Goal: Transaction & Acquisition: Purchase product/service

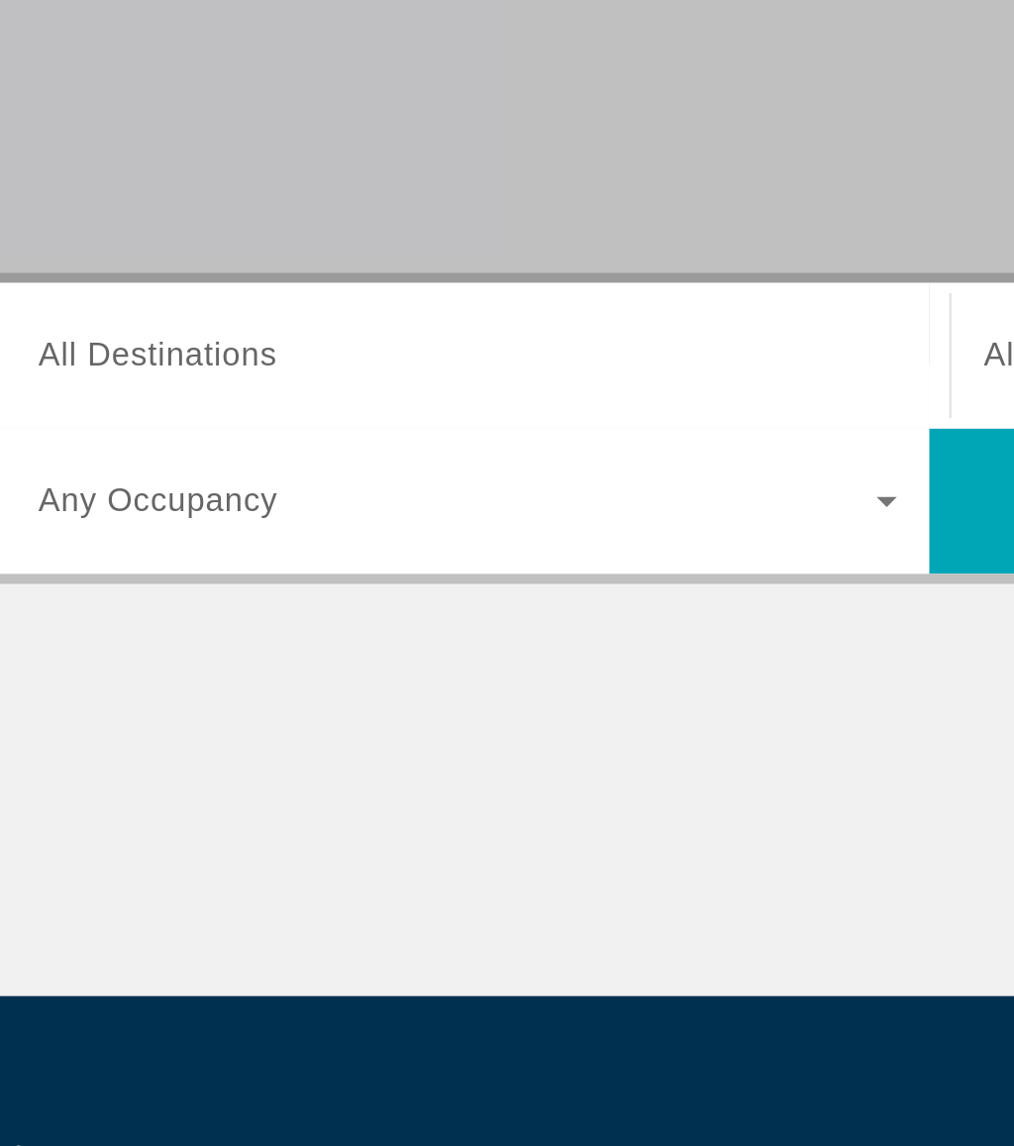
click at [146, 579] on input "Destination All Destinations" at bounding box center [280, 591] width 421 height 24
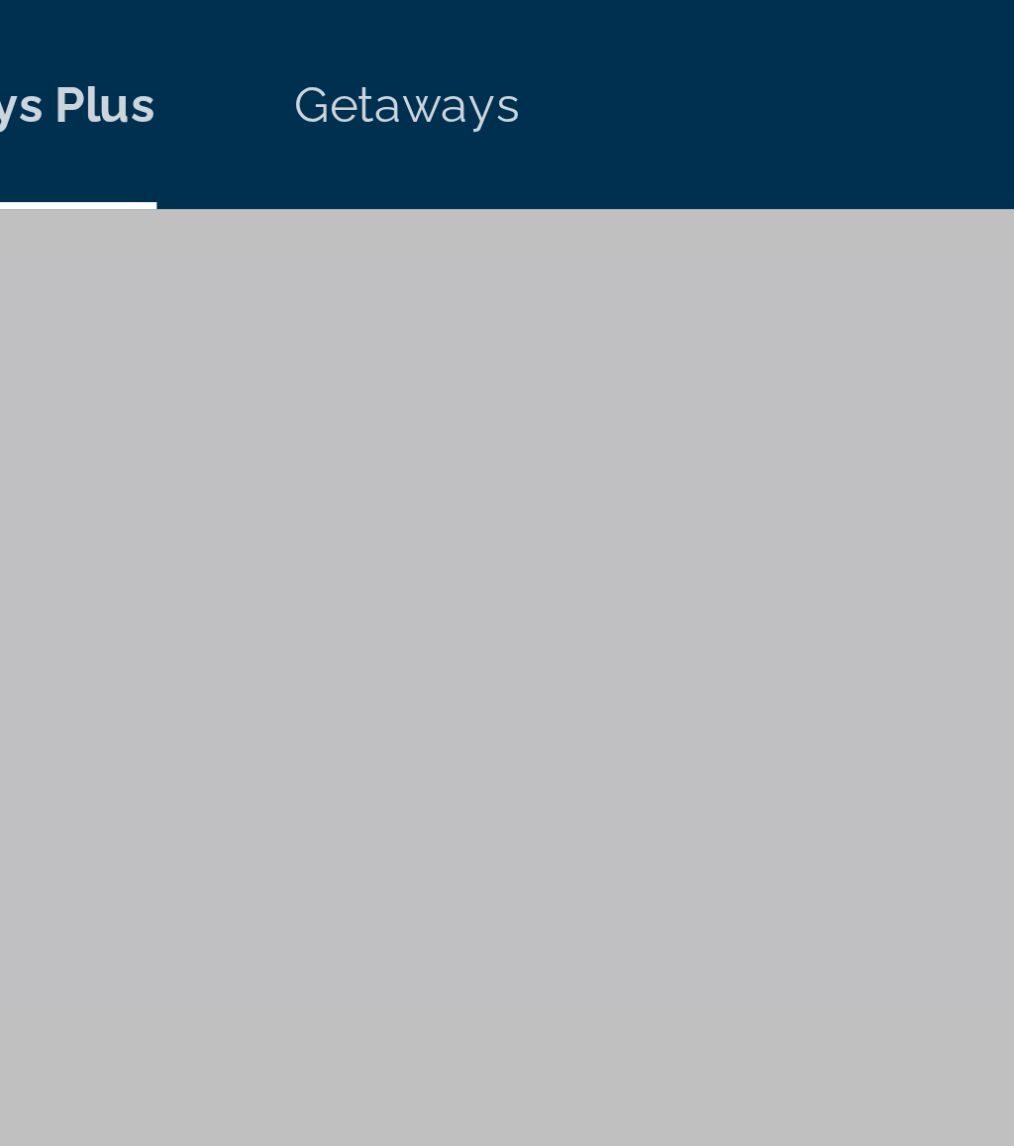
click at [544, 29] on span "Getaways" at bounding box center [576, 30] width 64 height 16
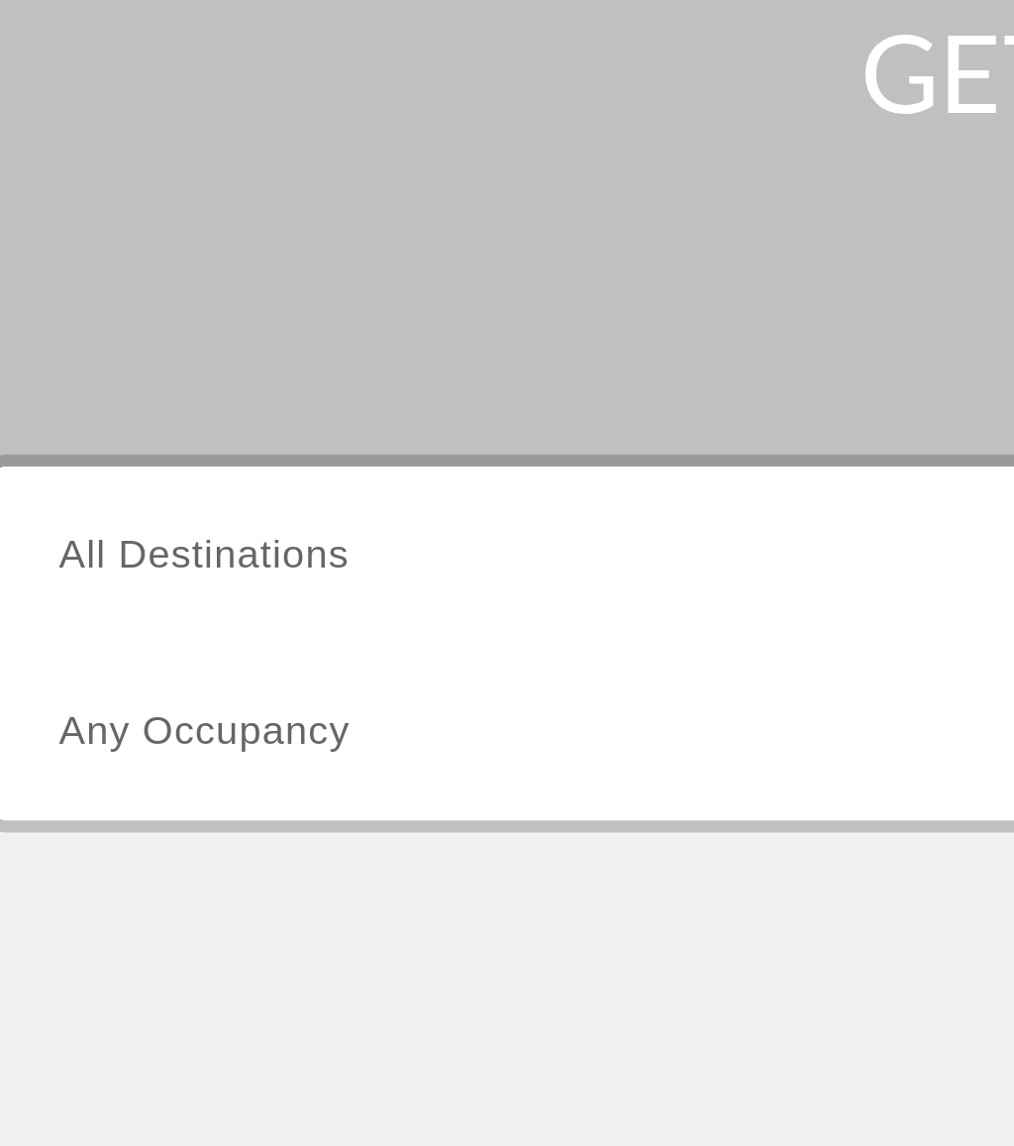
click at [127, 581] on span "All Destinations" at bounding box center [128, 589] width 117 height 17
click at [127, 579] on input "Destination All Destinations" at bounding box center [280, 591] width 421 height 24
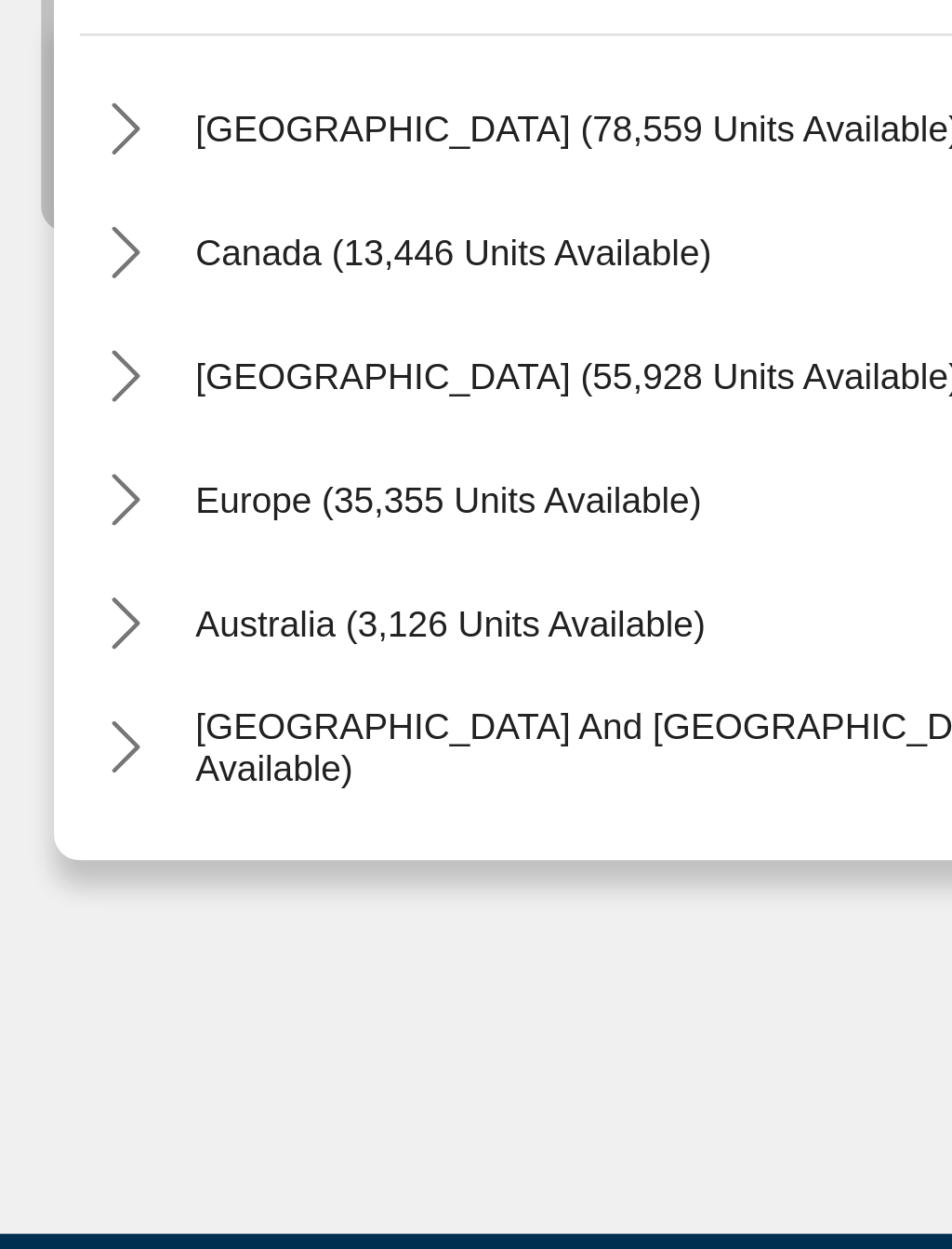
scroll to position [86, 0]
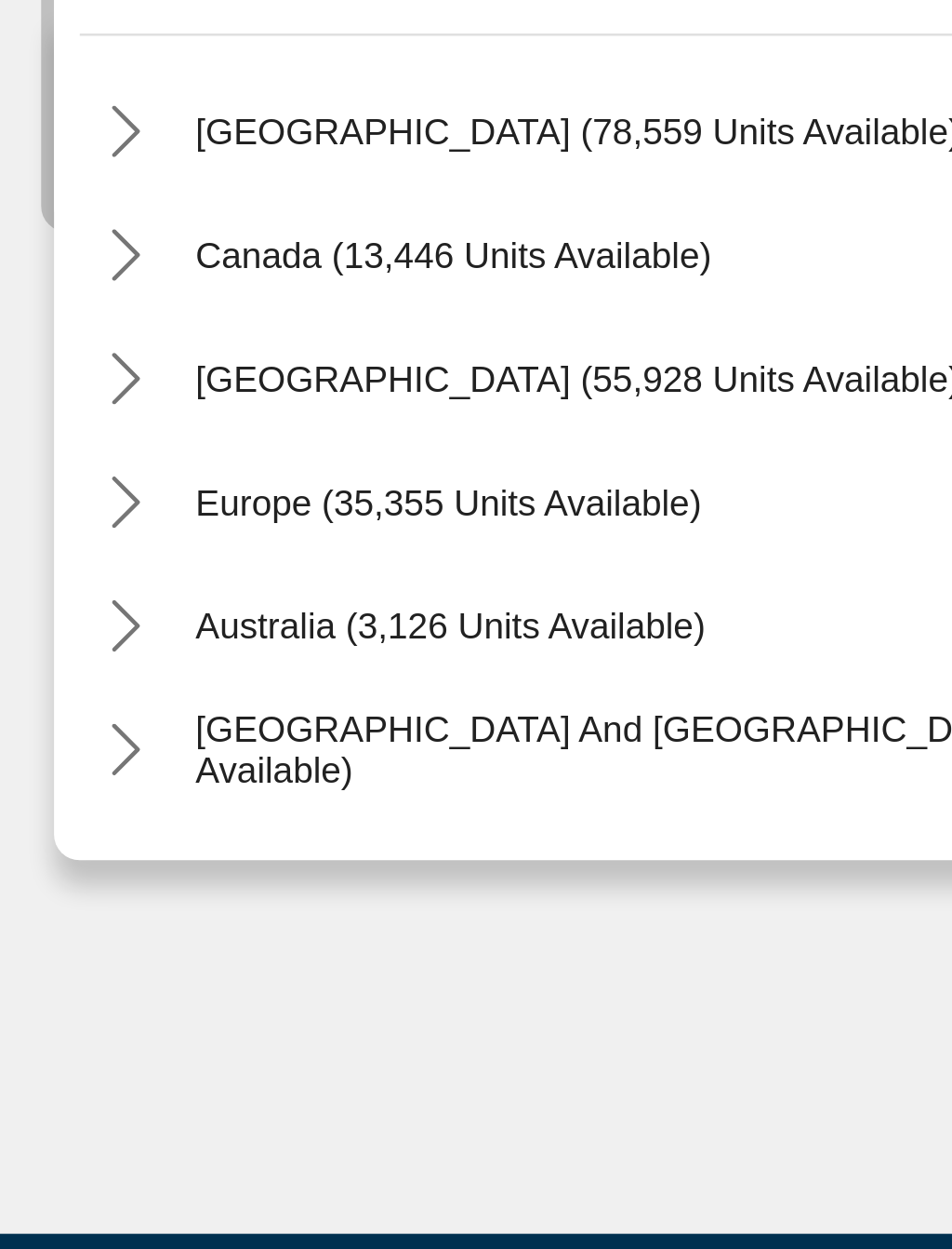
click at [58, 748] on icon "Toggle Europe (35,355 units available) submenu" at bounding box center [68, 757] width 19 height 19
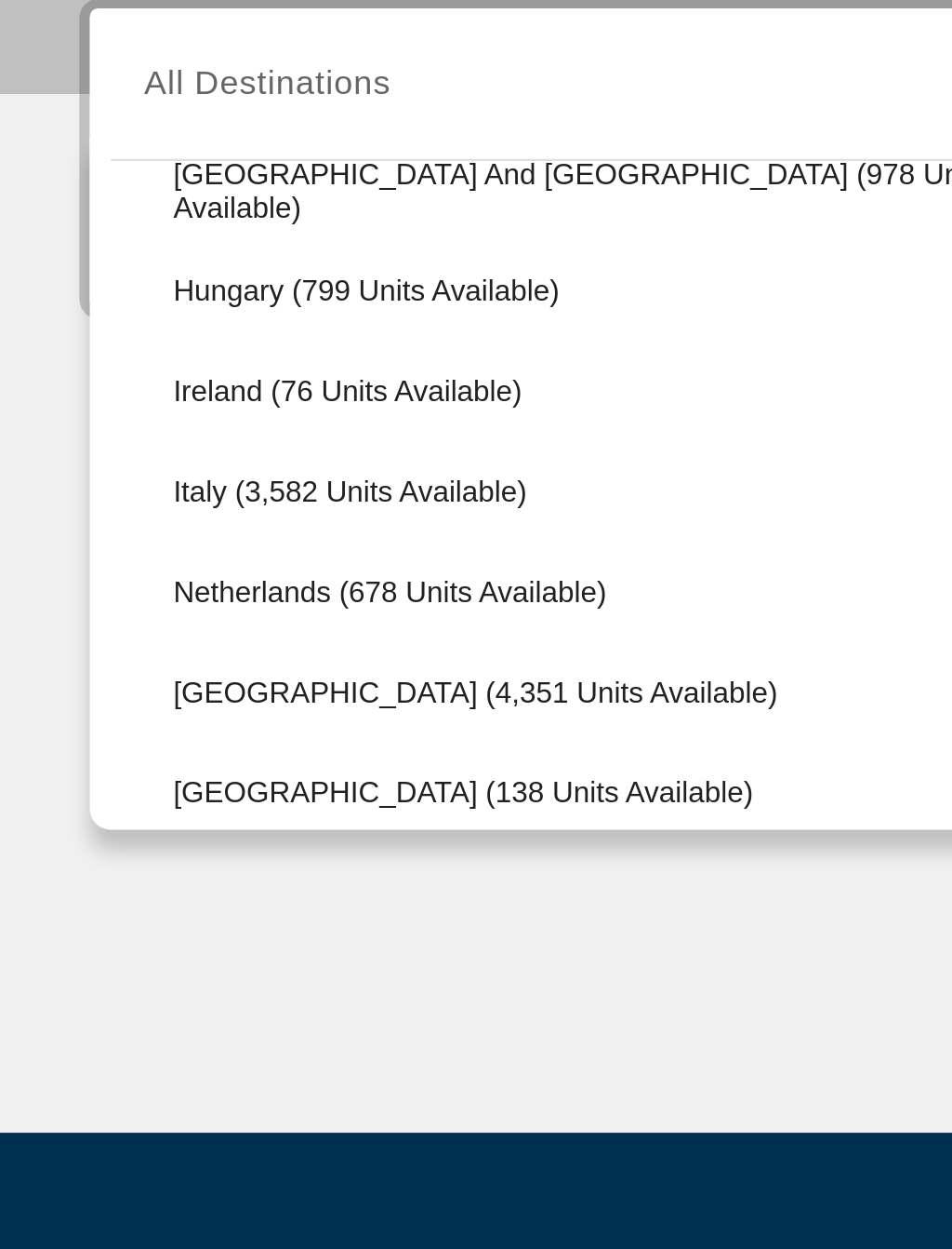
scroll to position [652, 0]
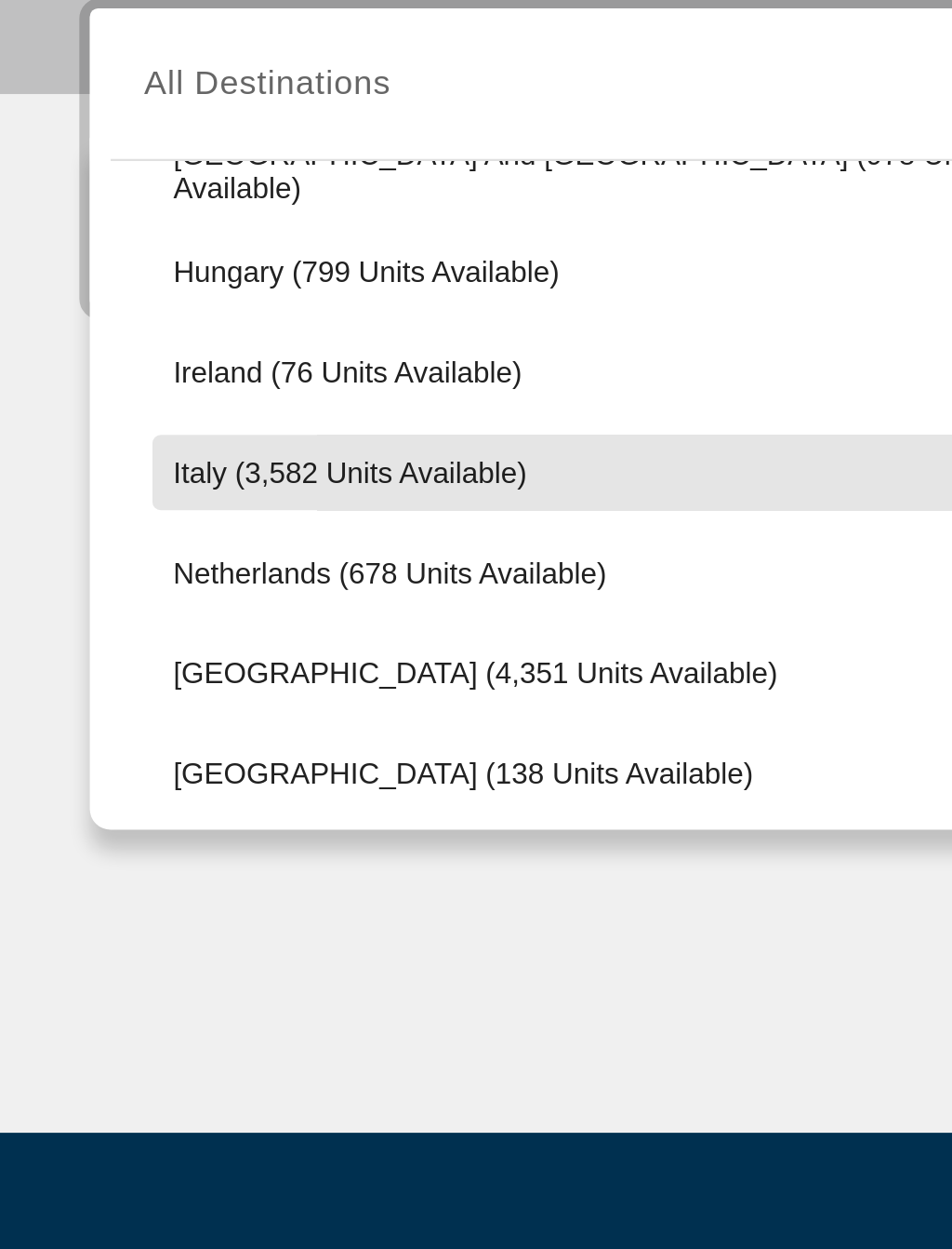
click at [204, 719] on span "Italy (3,582 units available)" at bounding box center [157, 727] width 157 height 15
type input "**********"
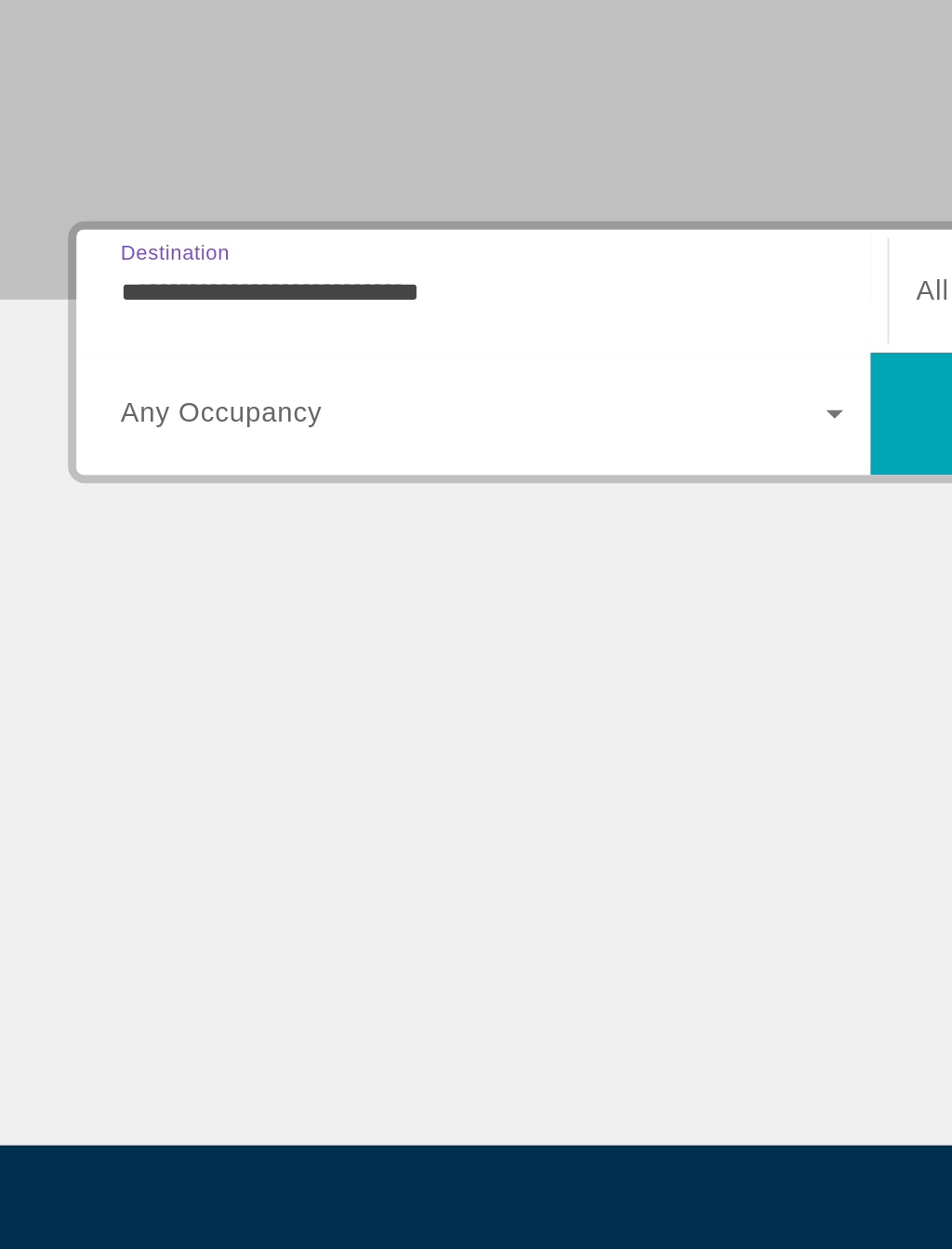
click at [224, 609] on span "Search widget" at bounding box center [258, 621] width 386 height 23
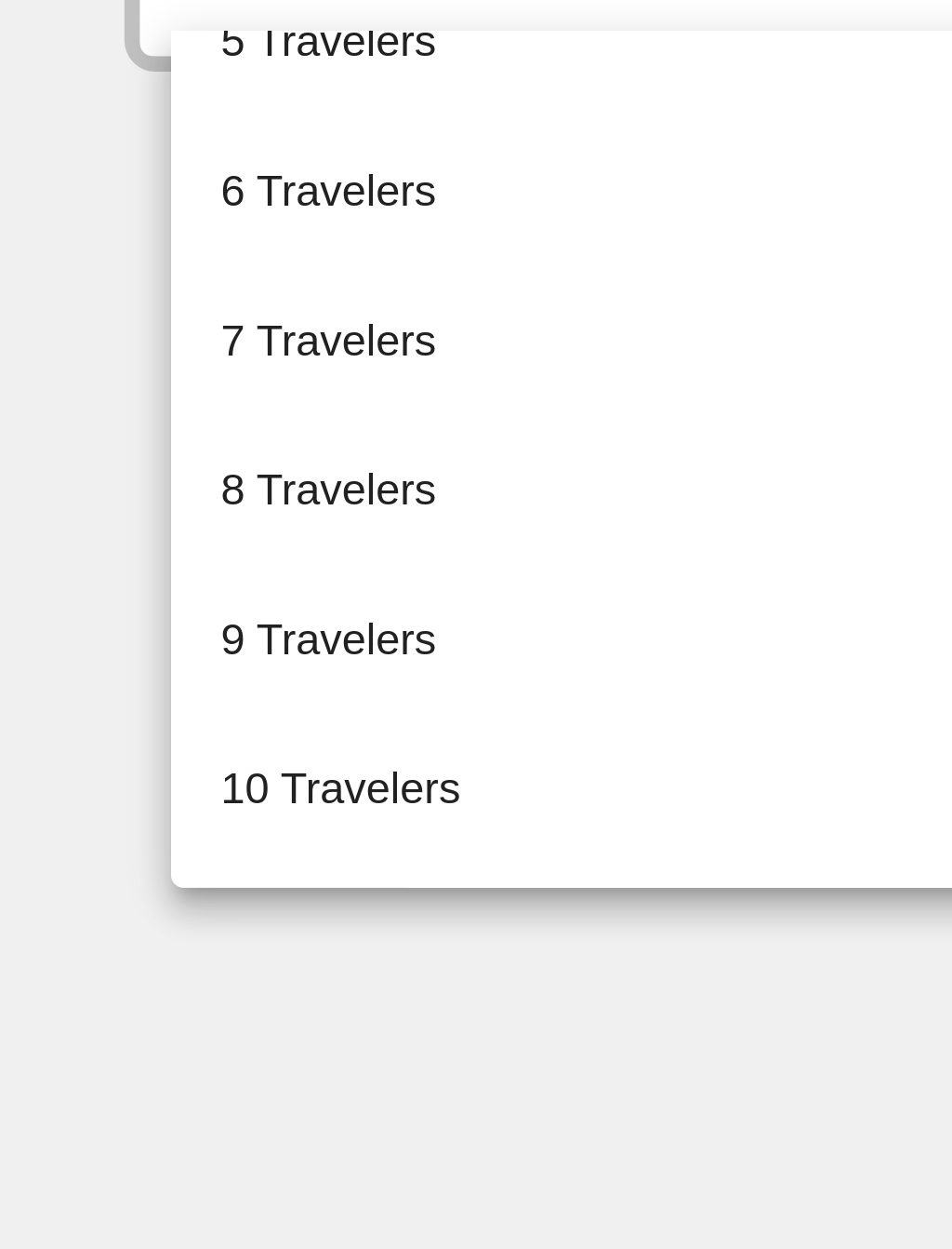
scroll to position [206, 0]
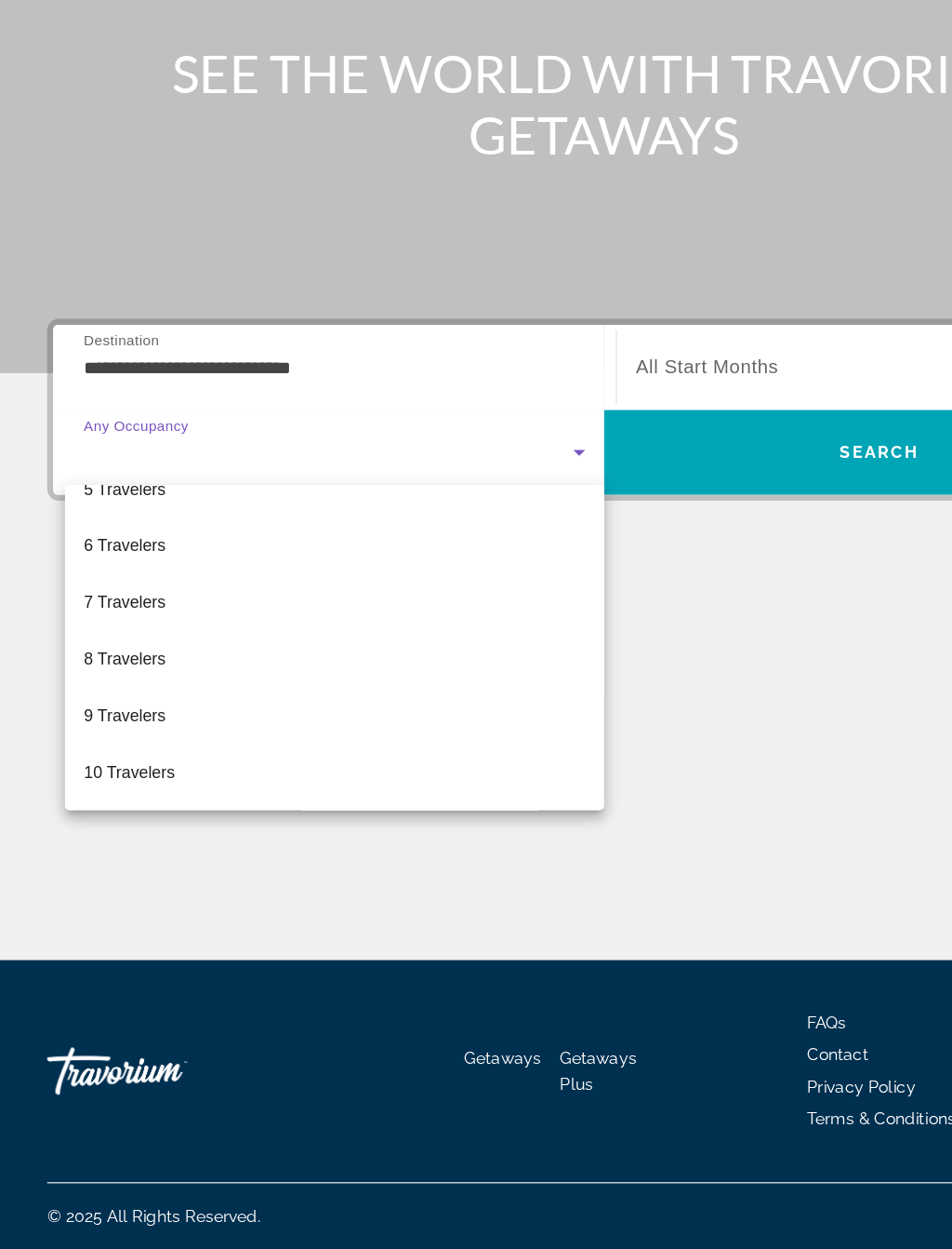
click at [601, 363] on div at bounding box center [476, 624] width 952 height 1249
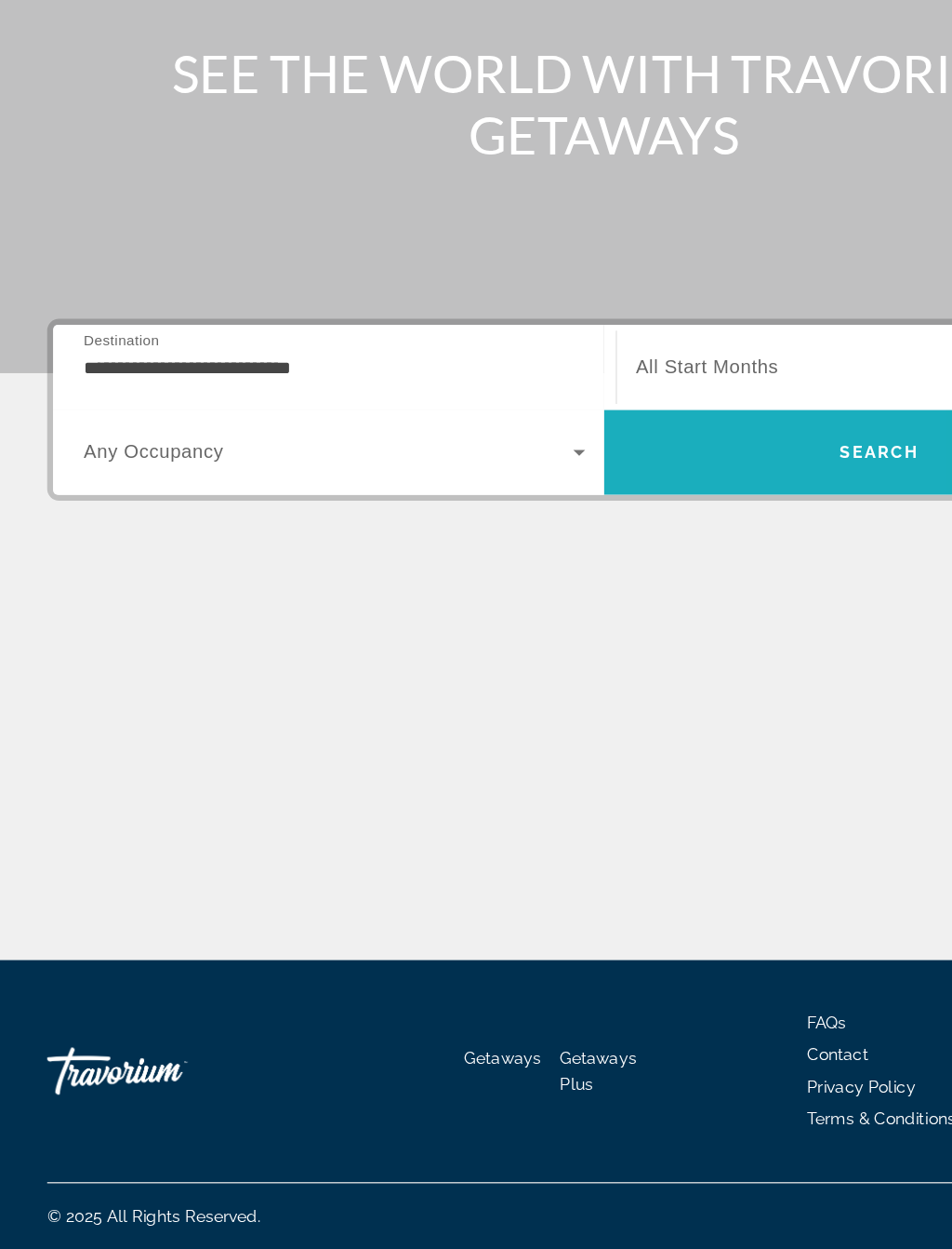
click at [643, 598] on span "Search" at bounding box center [693, 621] width 435 height 45
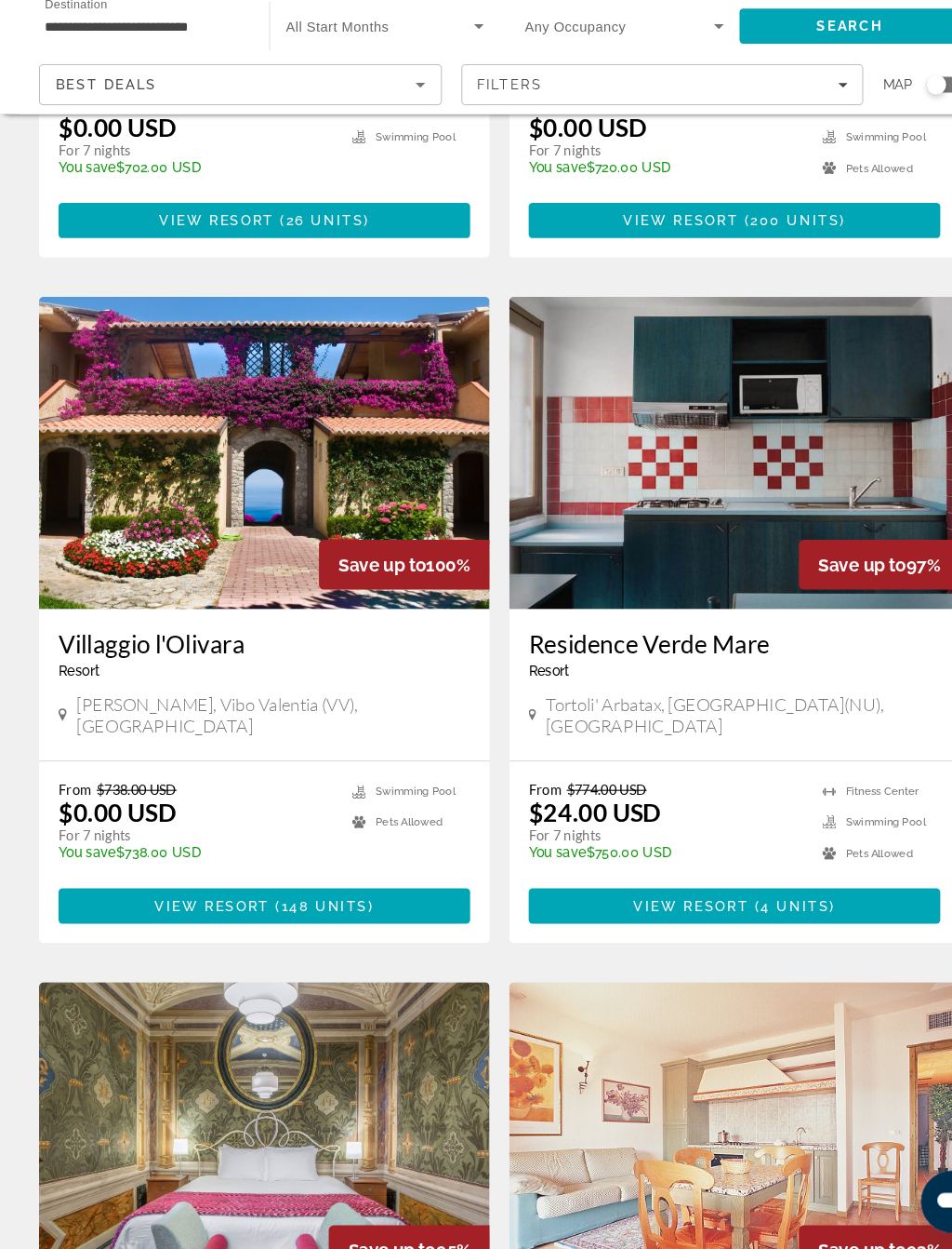
scroll to position [597, 0]
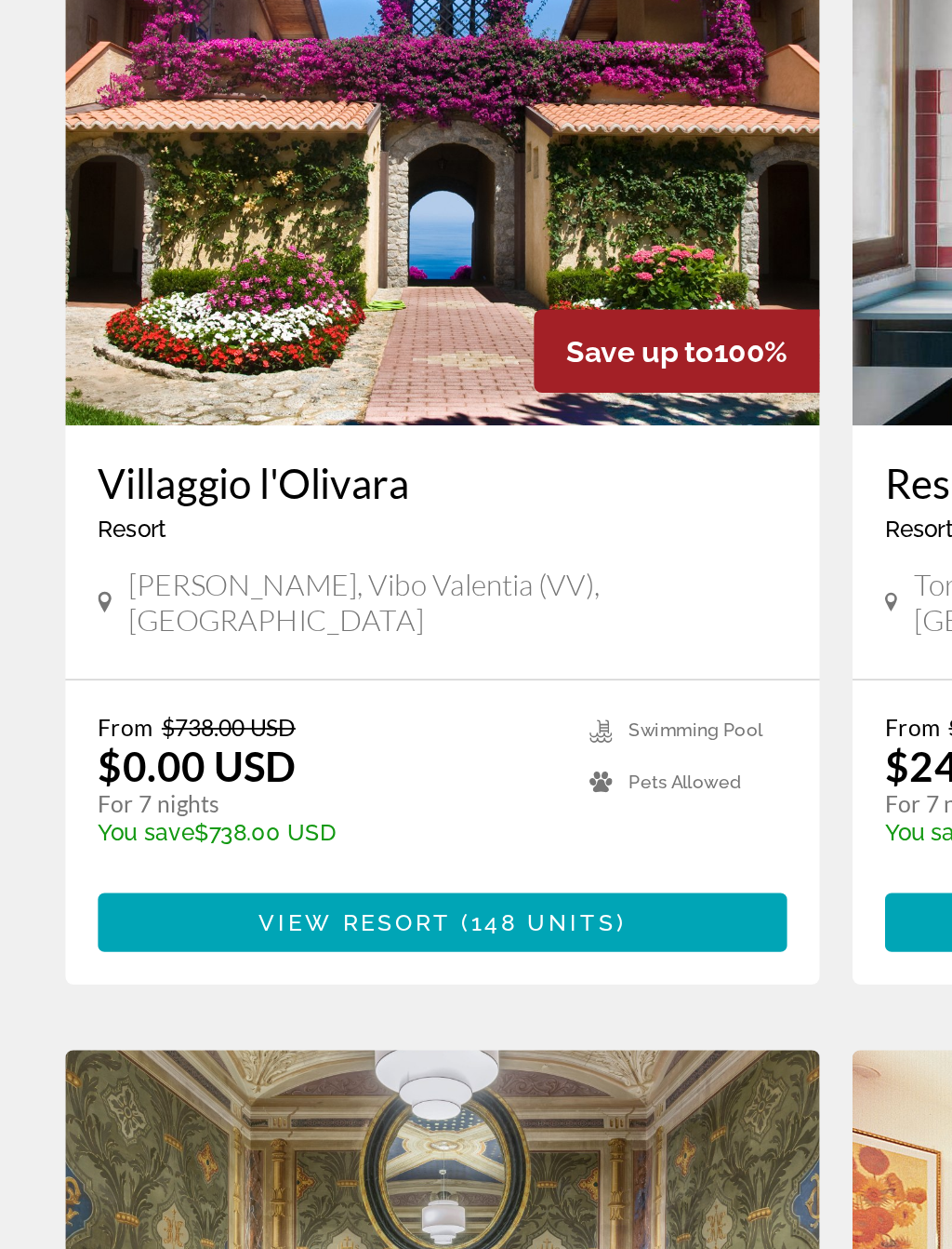
click at [324, 861] on span "148 units" at bounding box center [310, 869] width 83 height 15
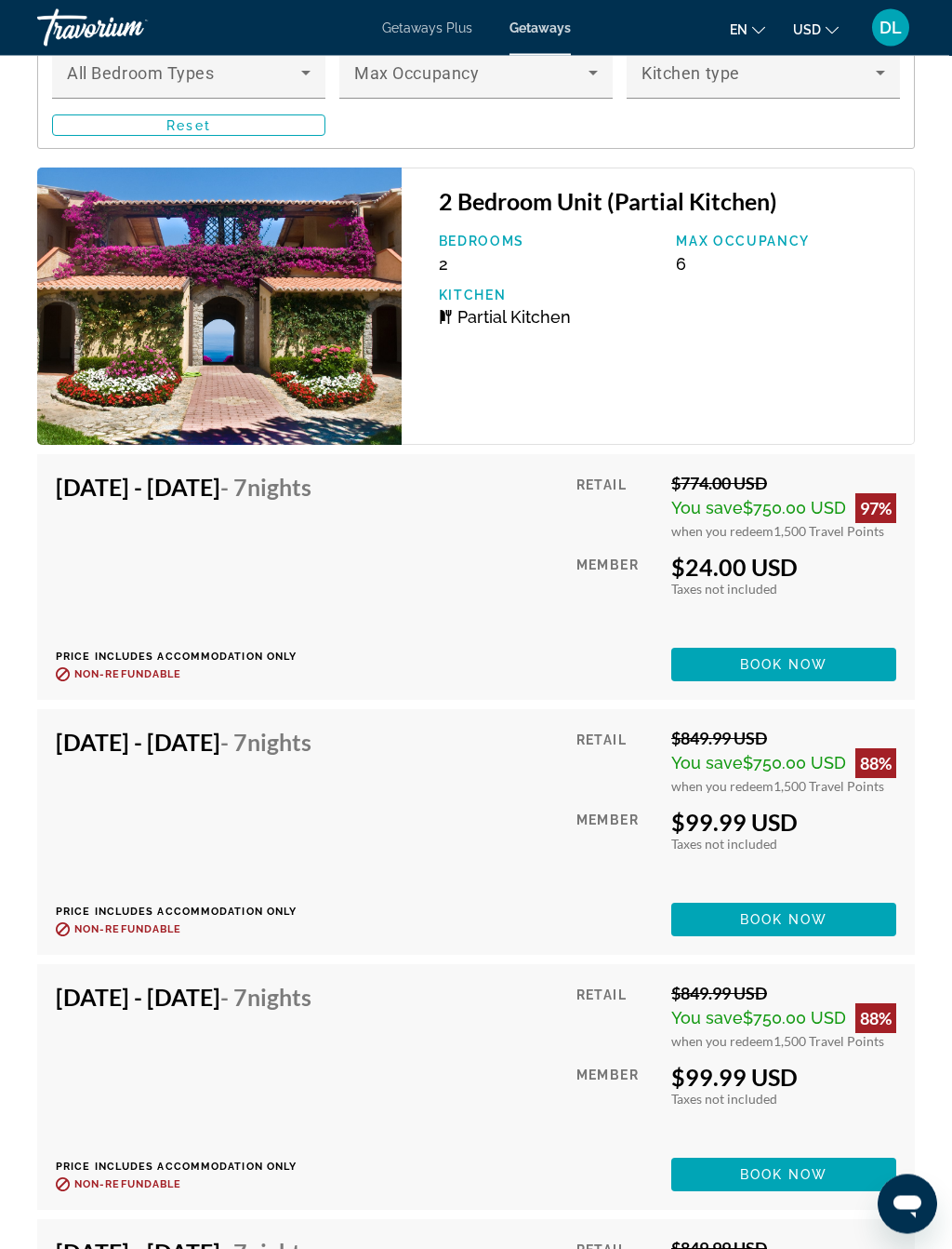
scroll to position [4285, 0]
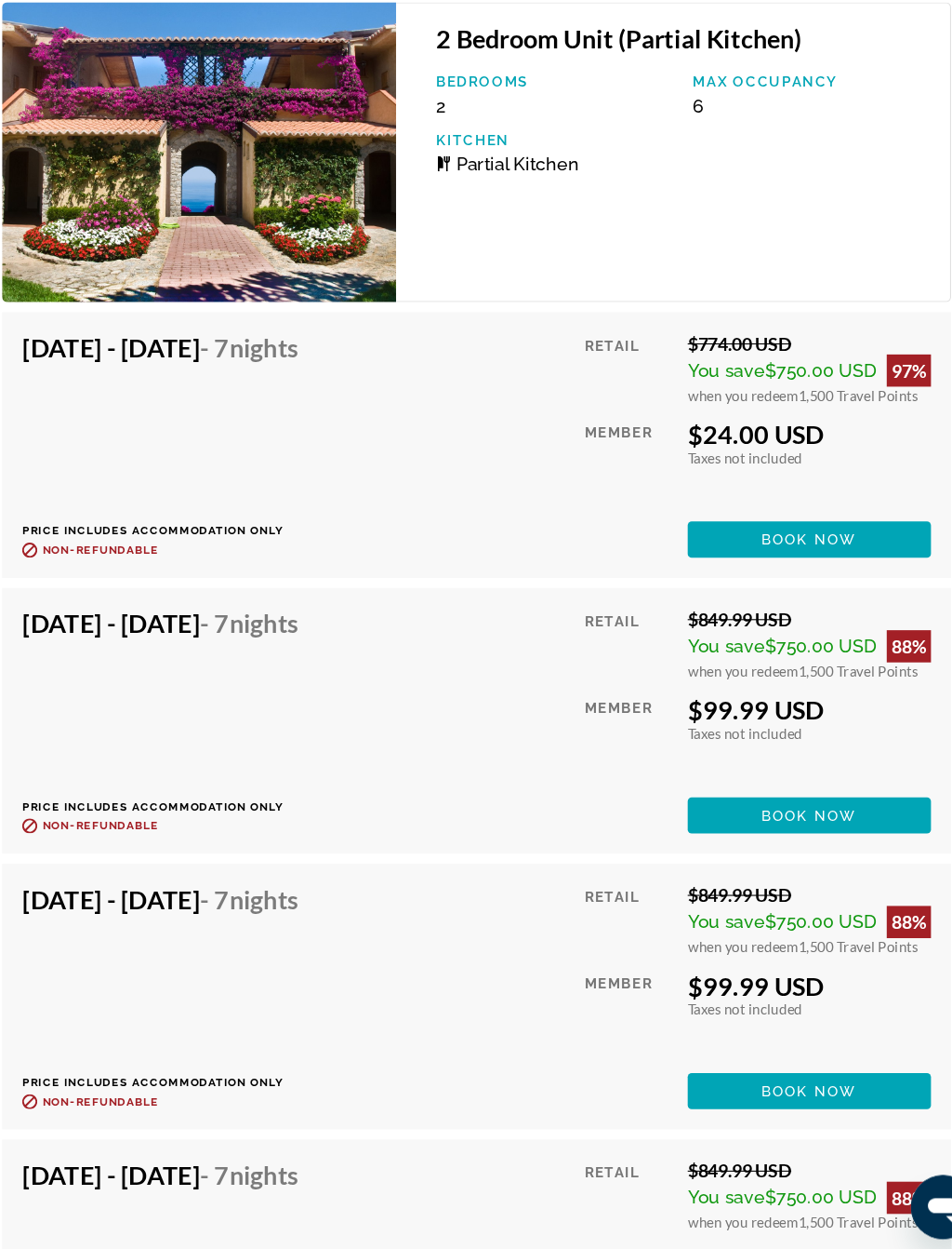
click at [775, 835] on span "Book now" at bounding box center [785, 842] width 88 height 15
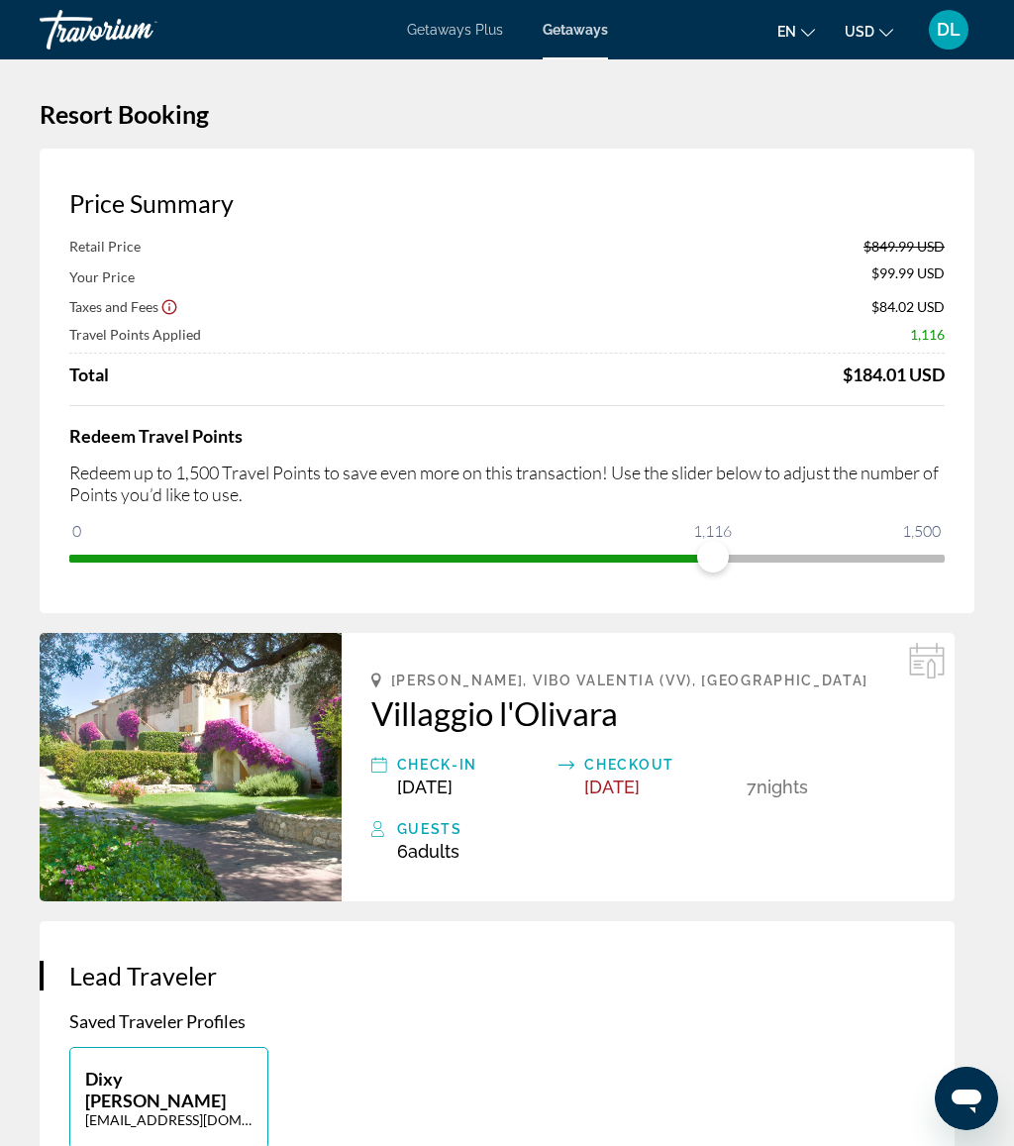
click at [934, 554] on div "Price Summary Retail Price $849.99 USD Your Price $99.99 USD Taxes and Fees $84…" at bounding box center [507, 381] width 935 height 465
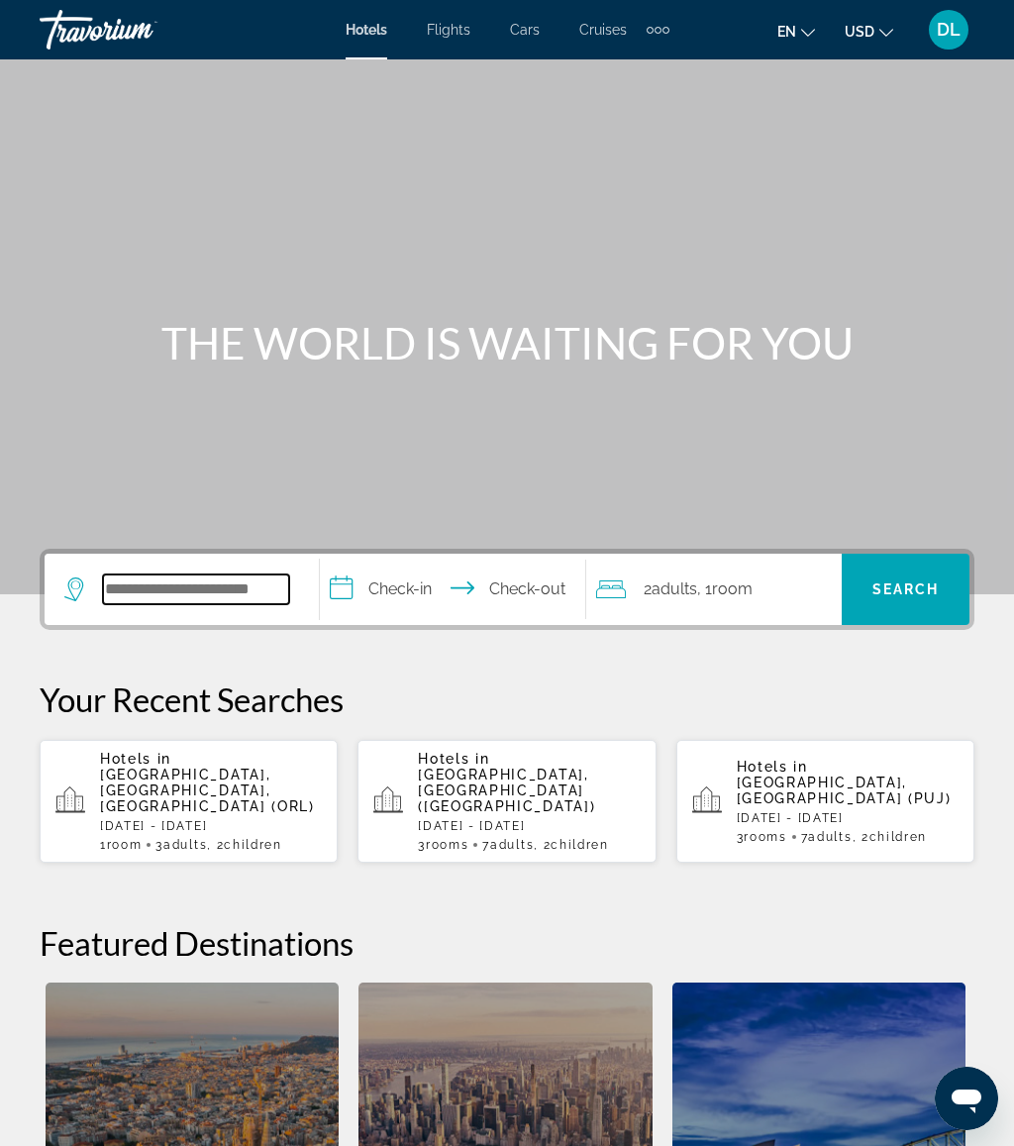
click at [243, 582] on input "Search hotel destination" at bounding box center [196, 590] width 186 height 30
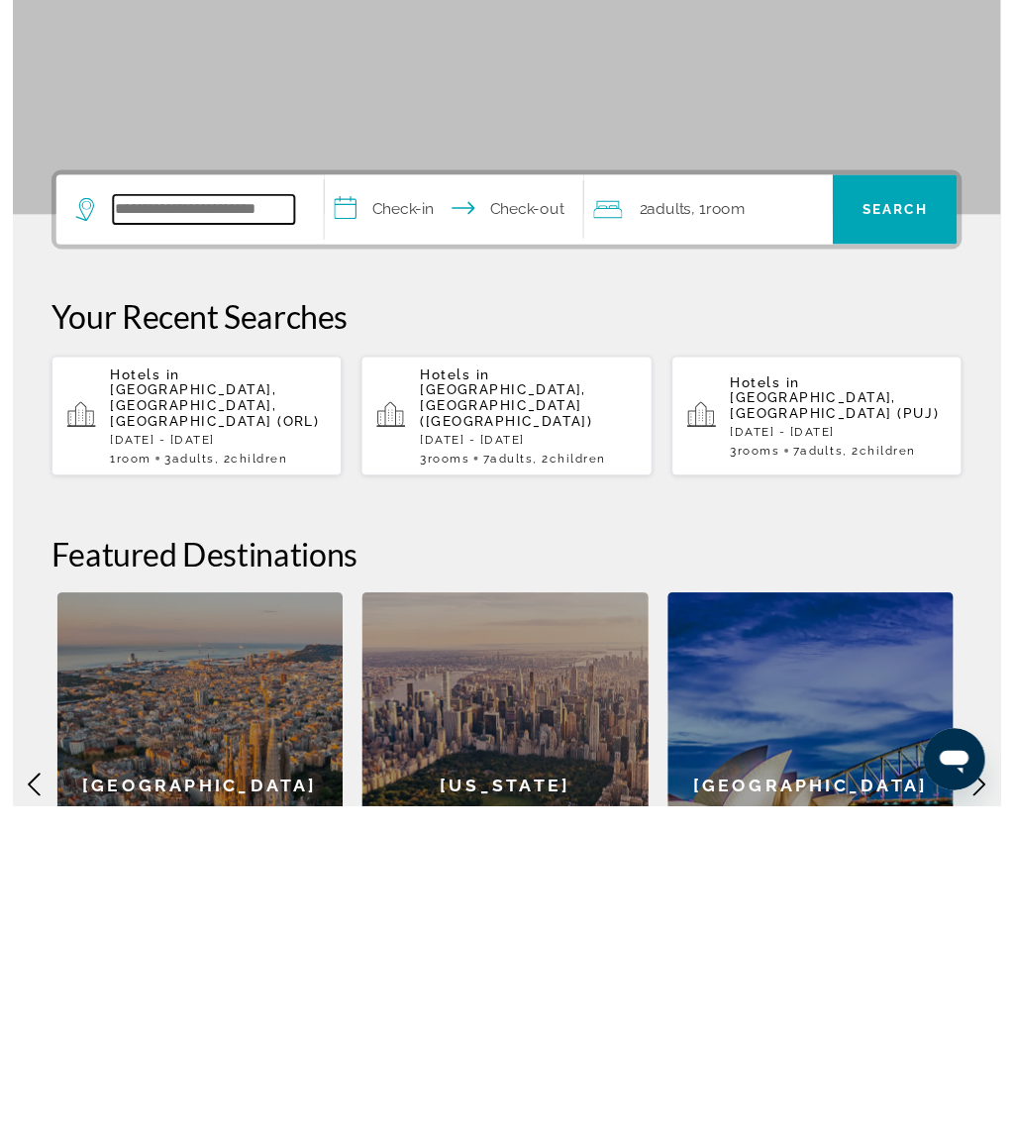
scroll to position [135, 0]
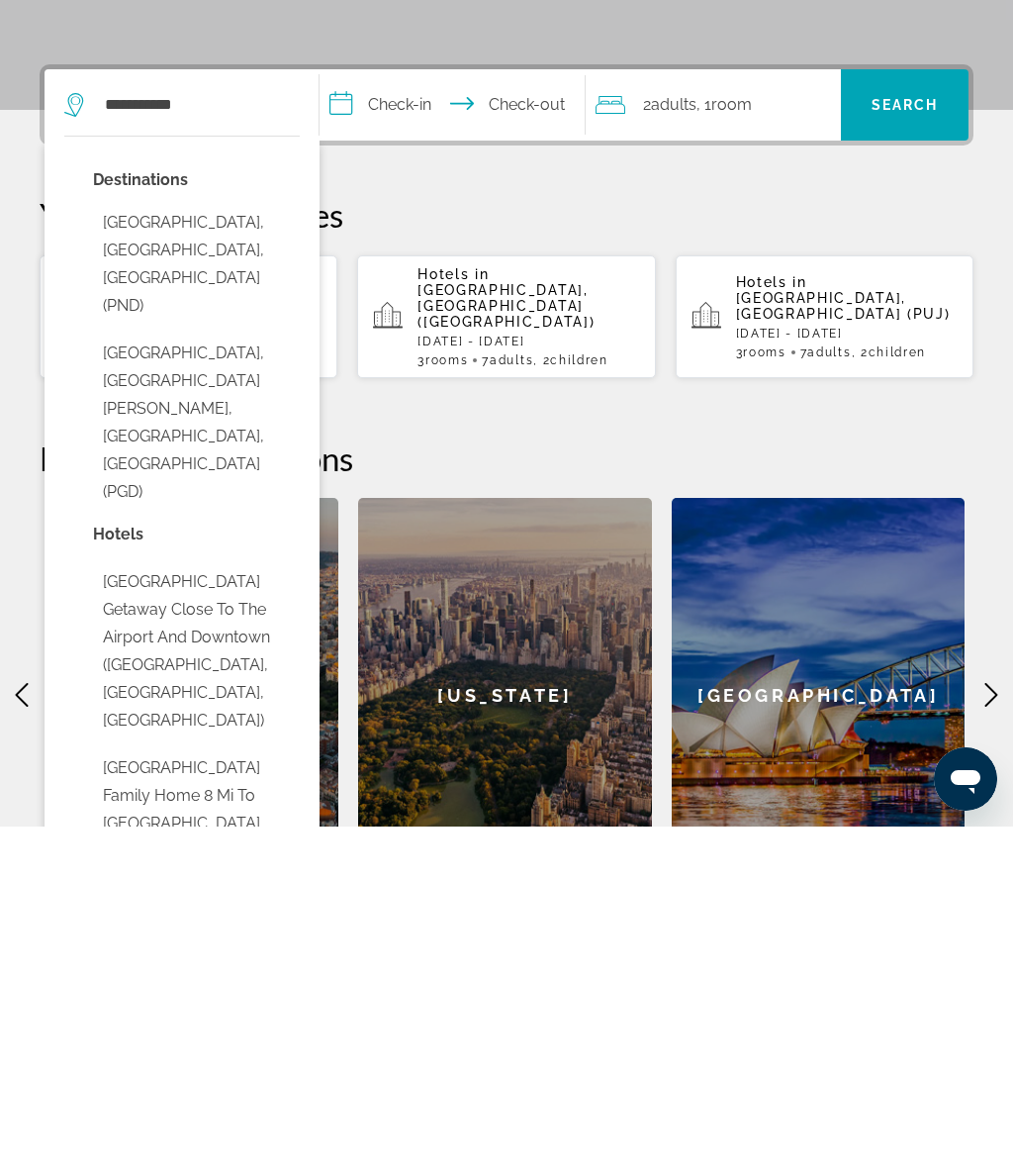
click at [217, 684] on button "[GEOGRAPHIC_DATA], [GEOGRAPHIC_DATA][PERSON_NAME], [GEOGRAPHIC_DATA], [GEOGRAPH…" at bounding box center [196, 772] width 207 height 176
type input "**********"
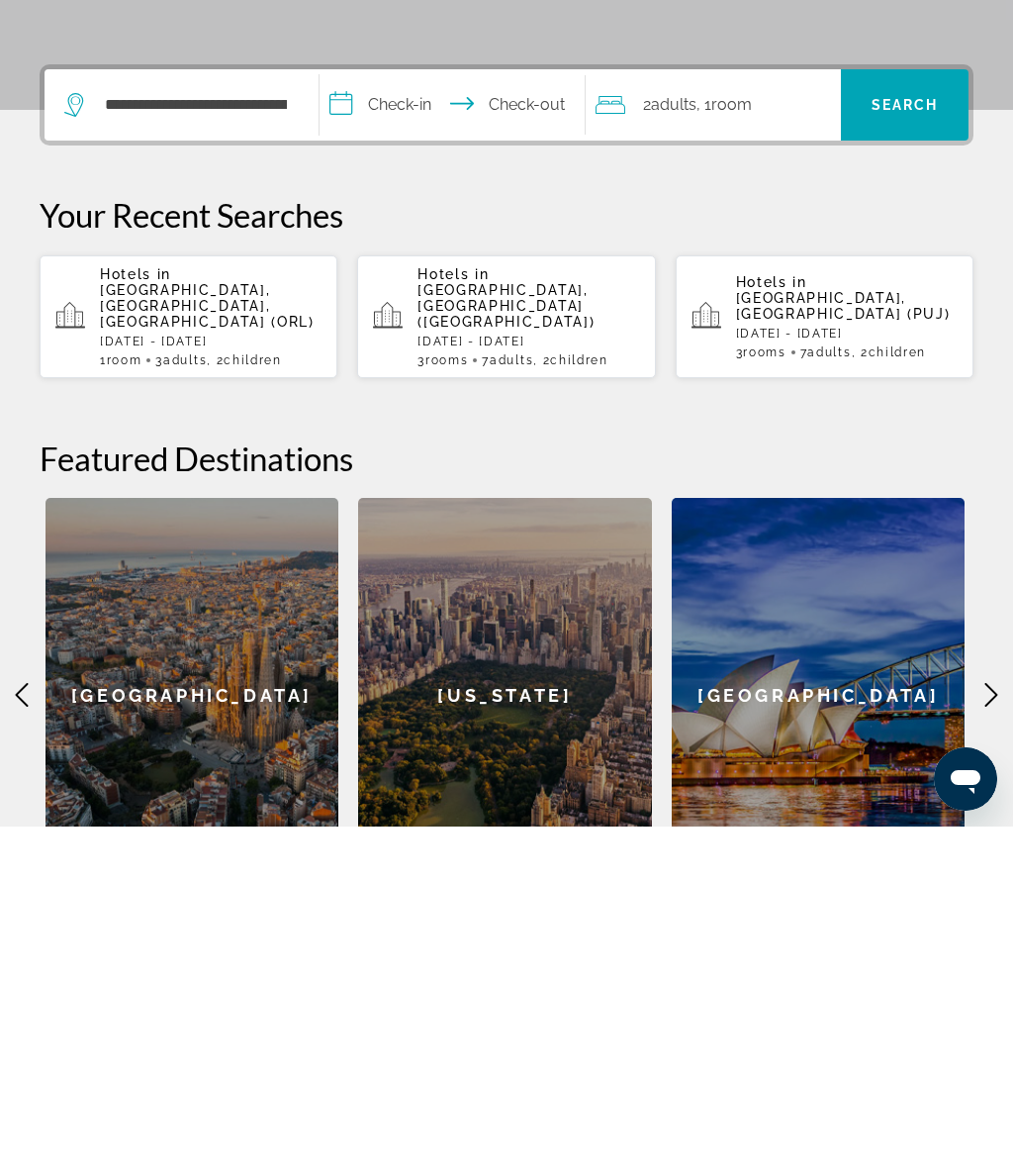
click at [420, 419] on input "**********" at bounding box center [456, 457] width 273 height 77
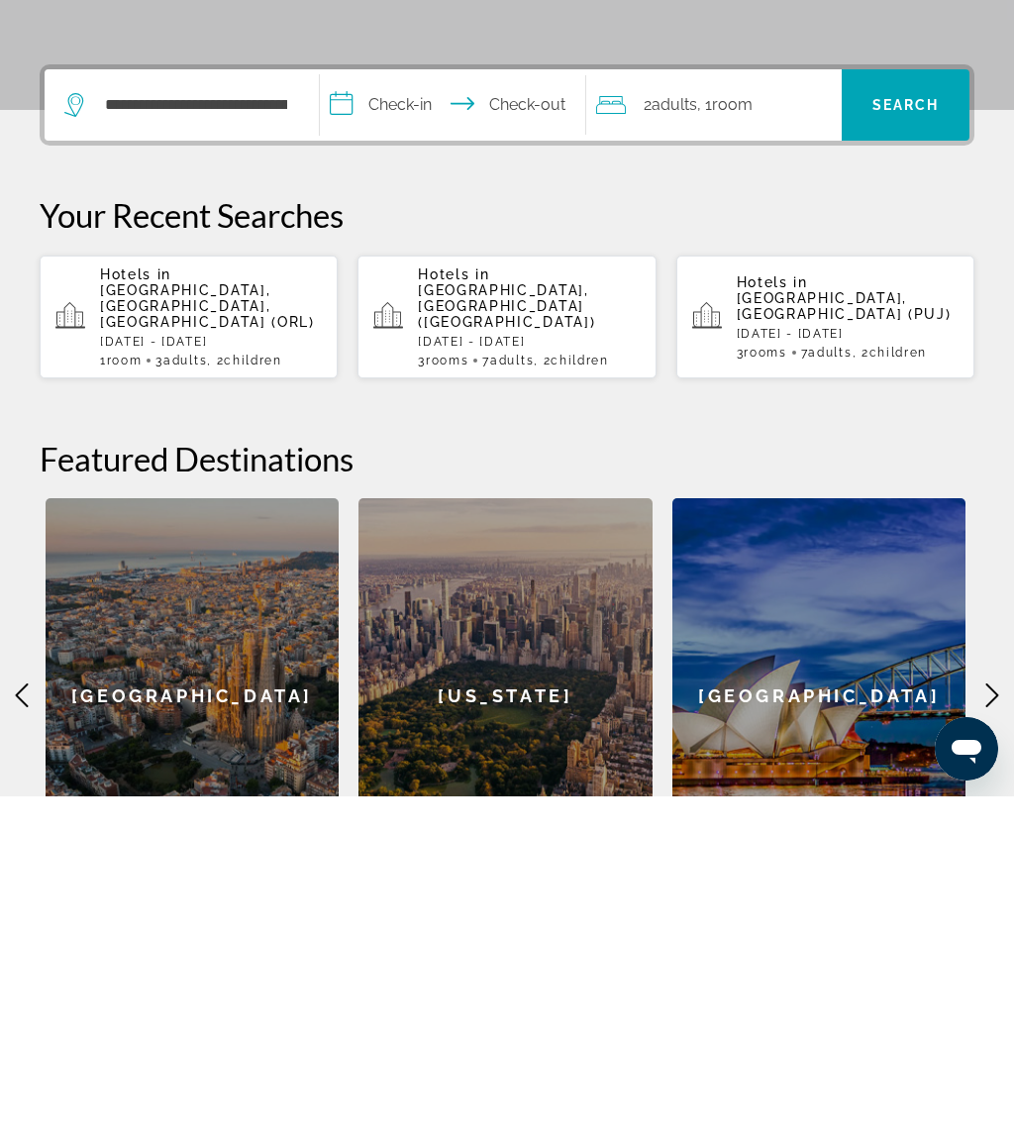
scroll to position [490, 0]
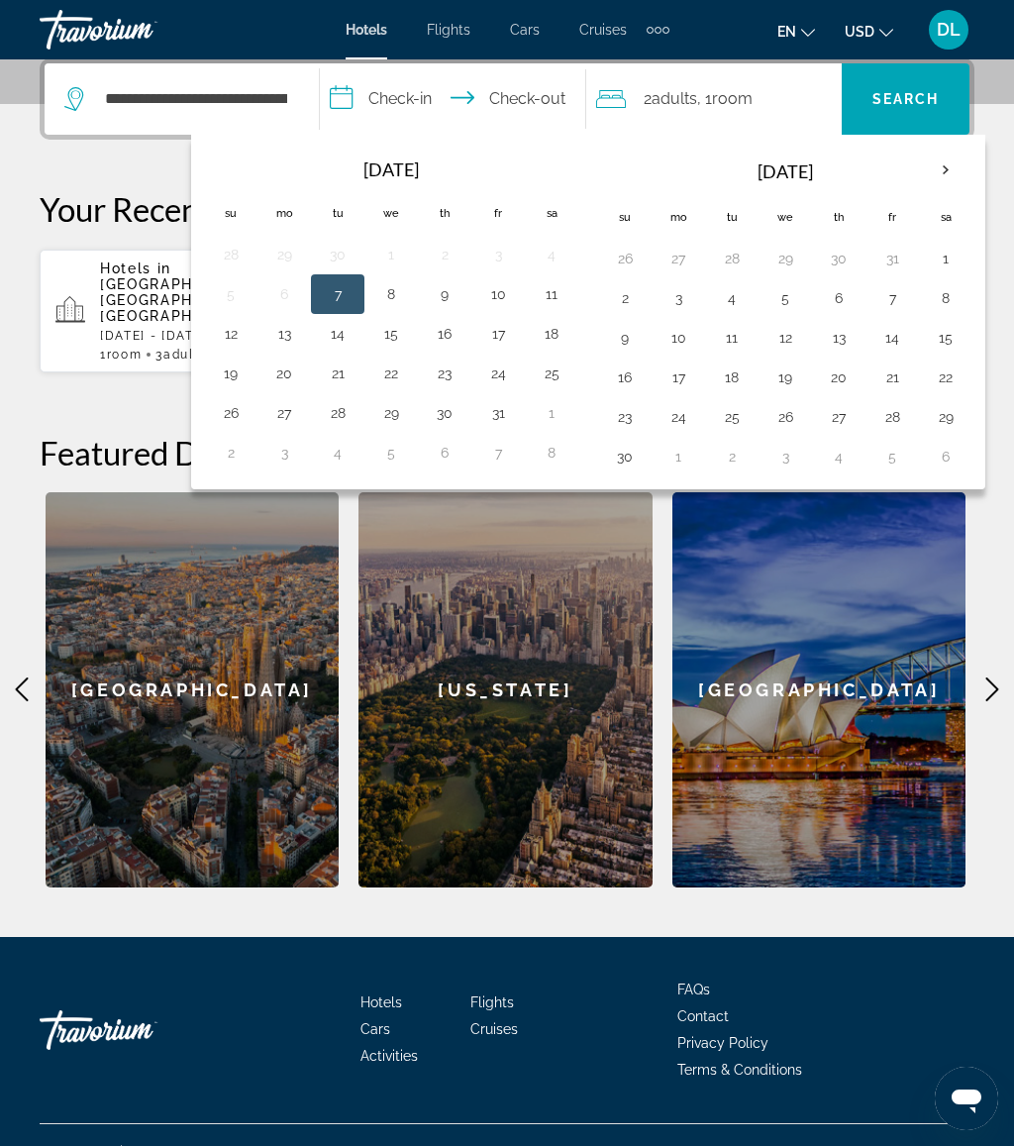
click at [502, 292] on button "10" at bounding box center [498, 294] width 32 height 28
click at [242, 339] on button "12" at bounding box center [231, 334] width 32 height 28
type input "**********"
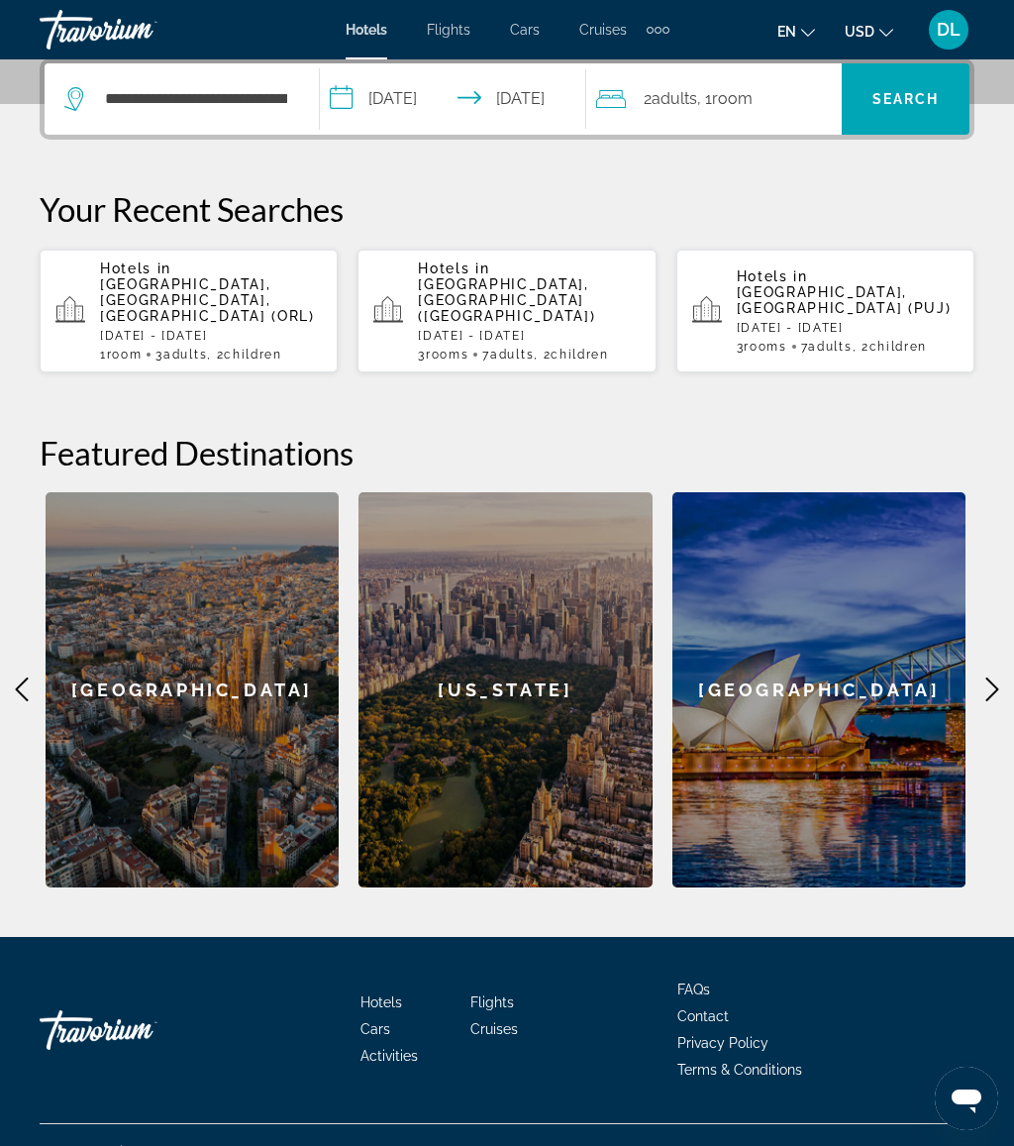
click at [921, 96] on span "Search" at bounding box center [906, 99] width 67 height 16
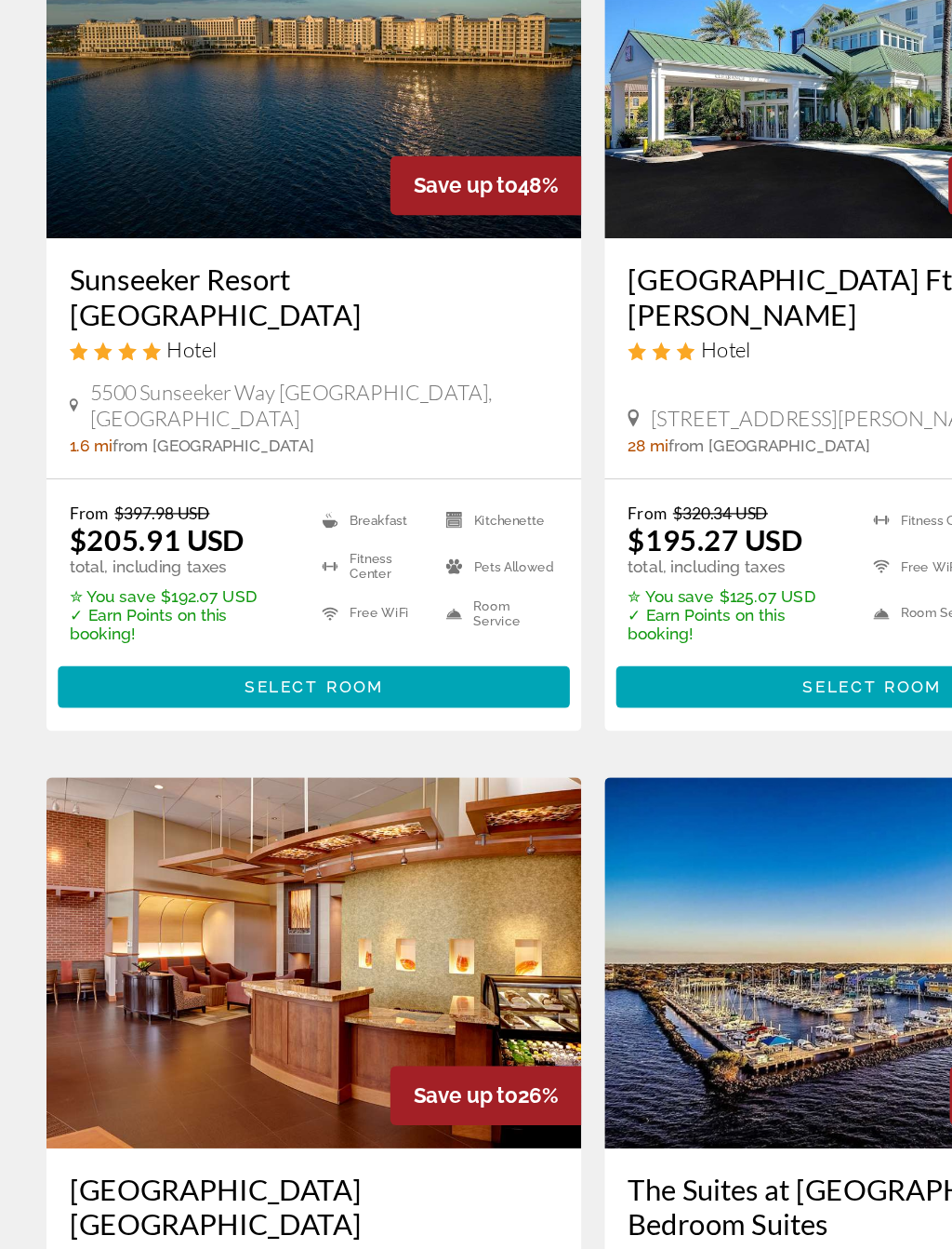
scroll to position [107, 0]
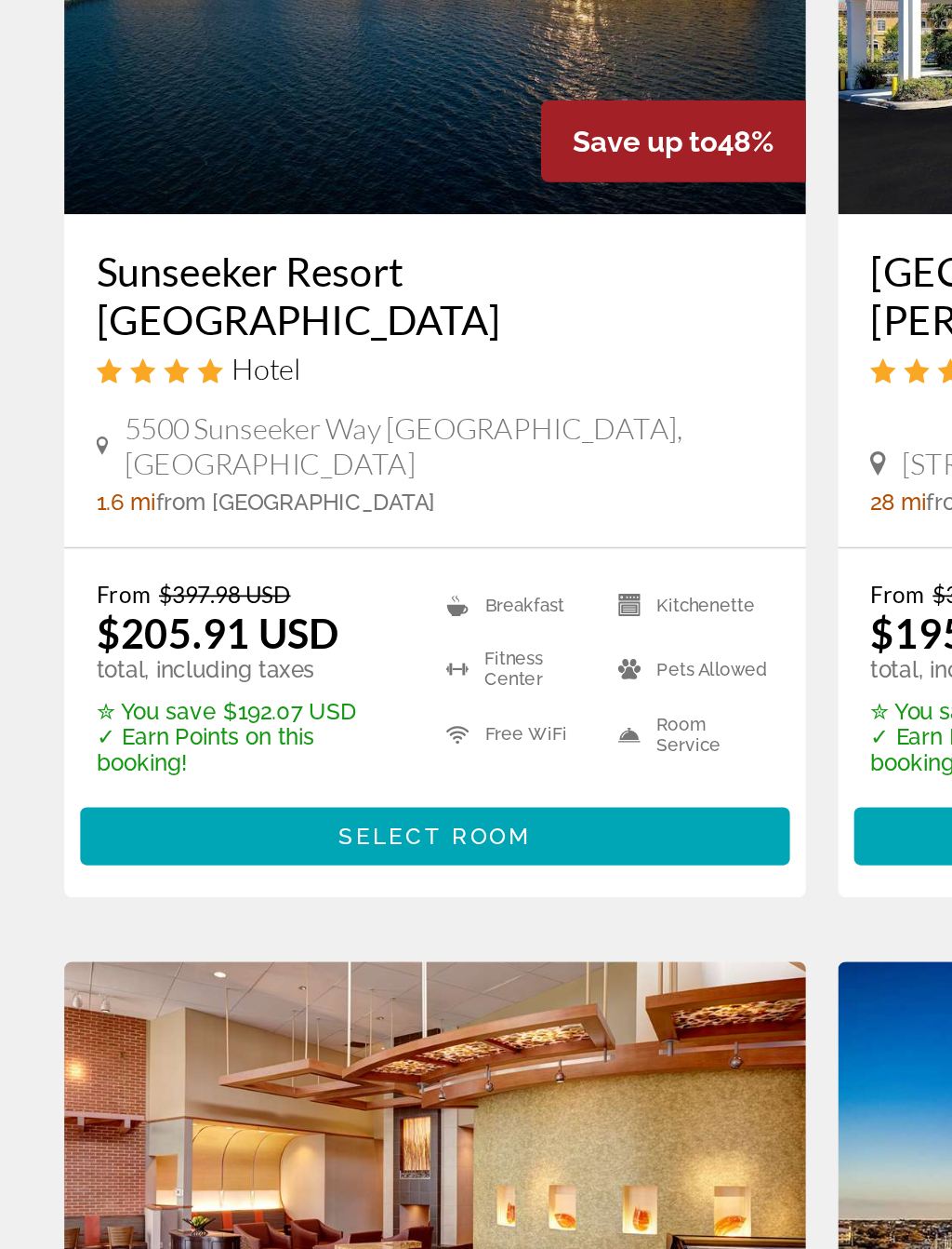
click at [361, 761] on span "Main content" at bounding box center [253, 783] width 411 height 45
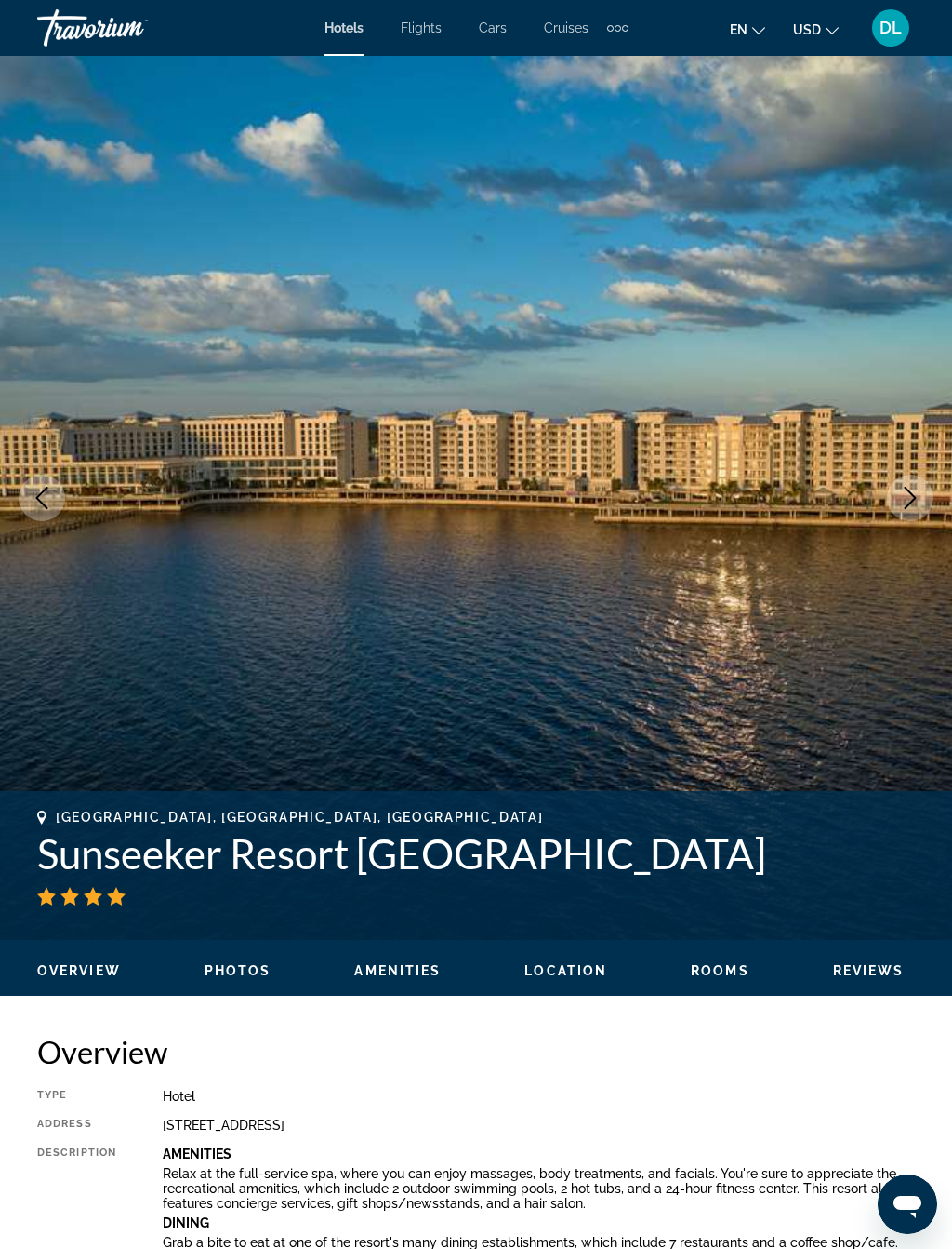
click at [906, 498] on icon "Next image" at bounding box center [911, 498] width 23 height 23
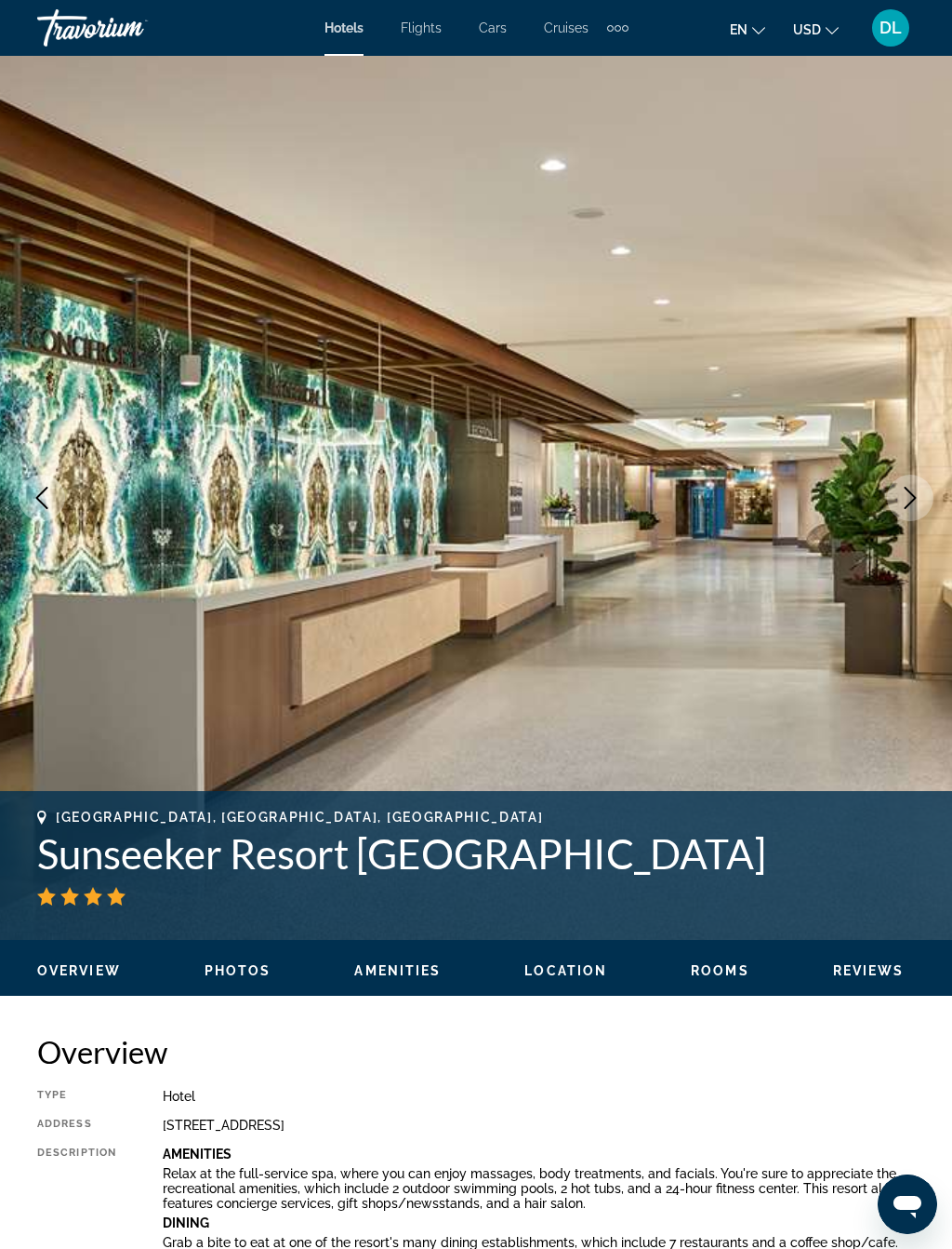
click at [918, 513] on button "Next image" at bounding box center [911, 498] width 47 height 47
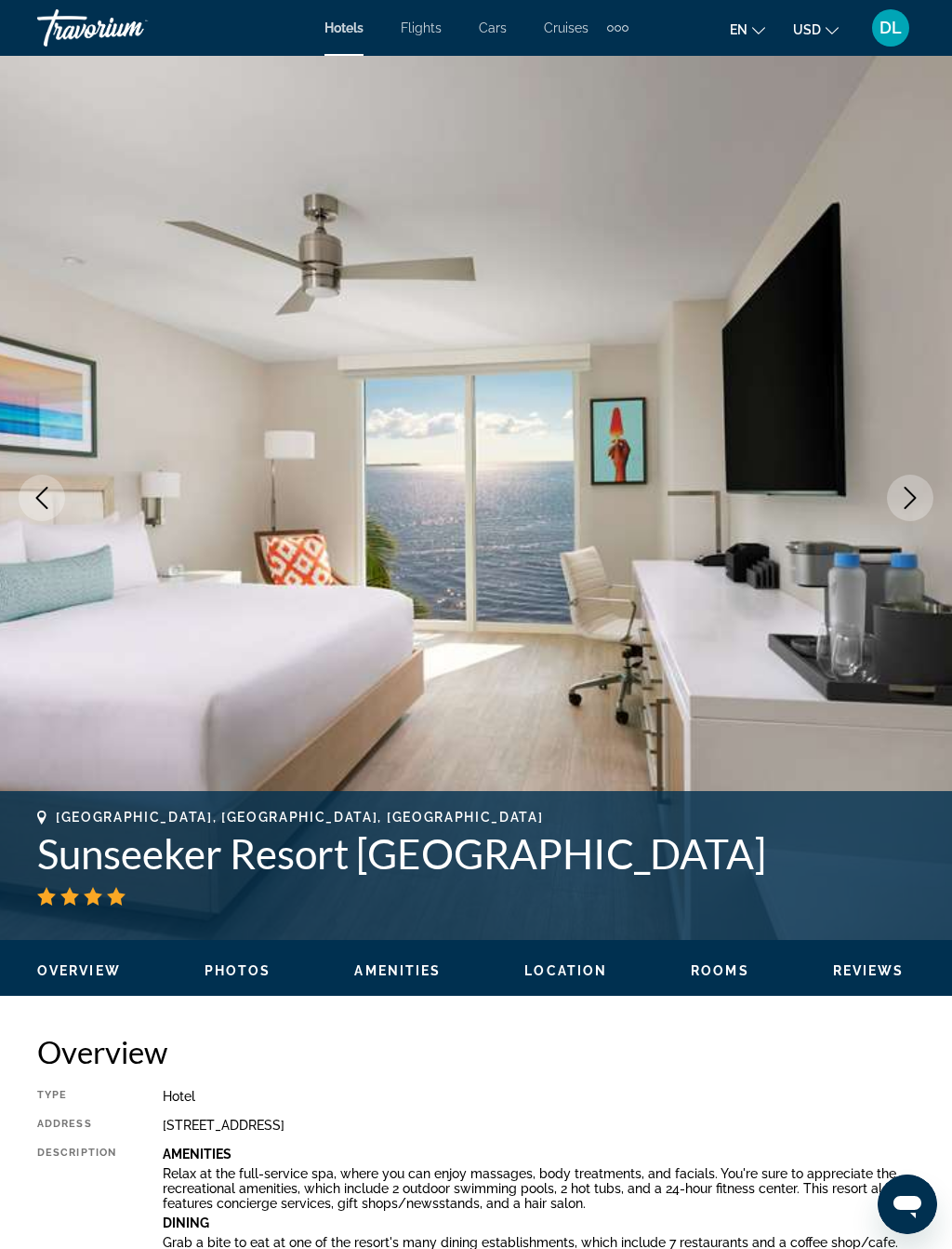
click at [903, 510] on button "Next image" at bounding box center [911, 498] width 47 height 47
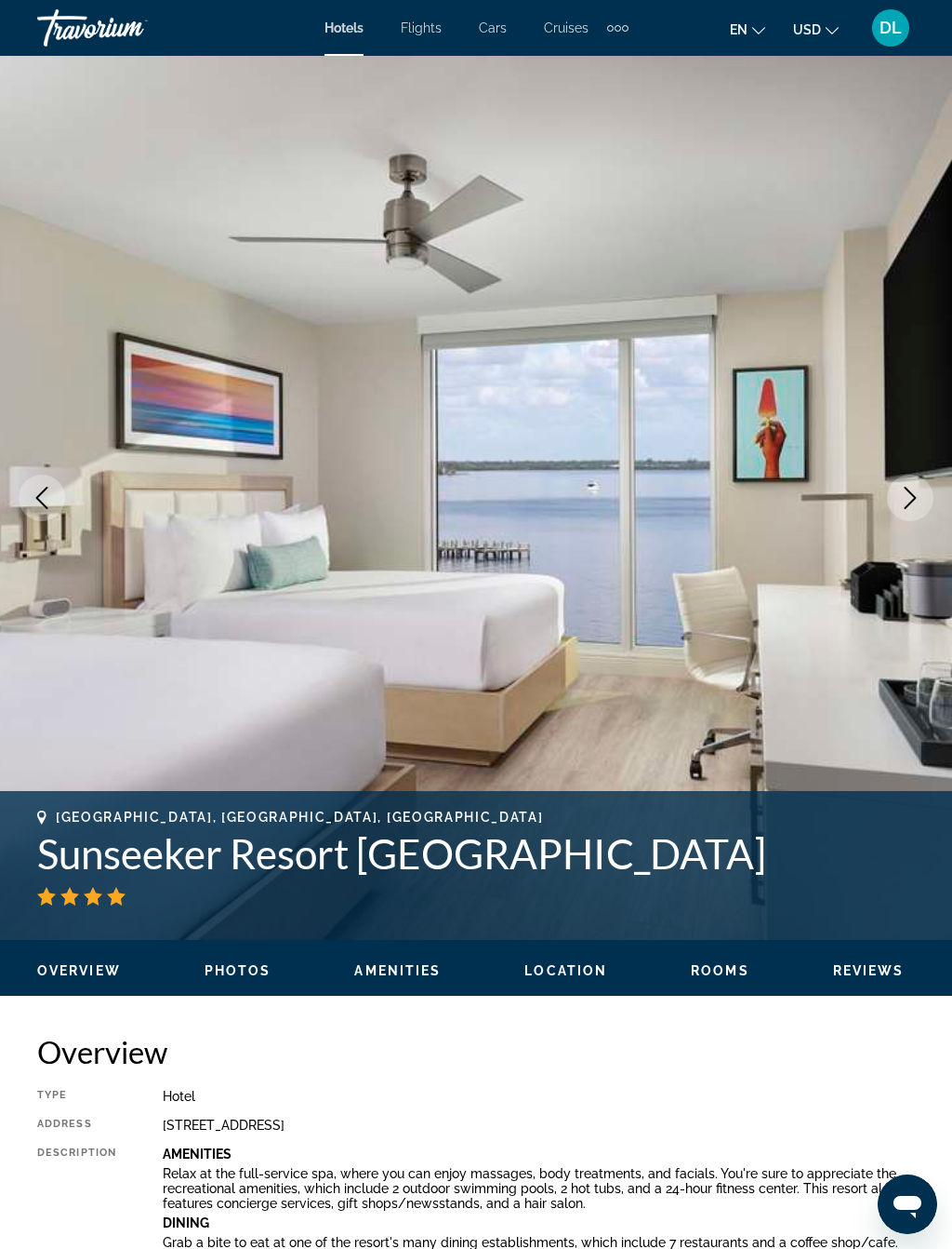
click at [888, 508] on img "Main content" at bounding box center [476, 497] width 952 height 884
click at [906, 499] on icon "Next image" at bounding box center [911, 498] width 23 height 23
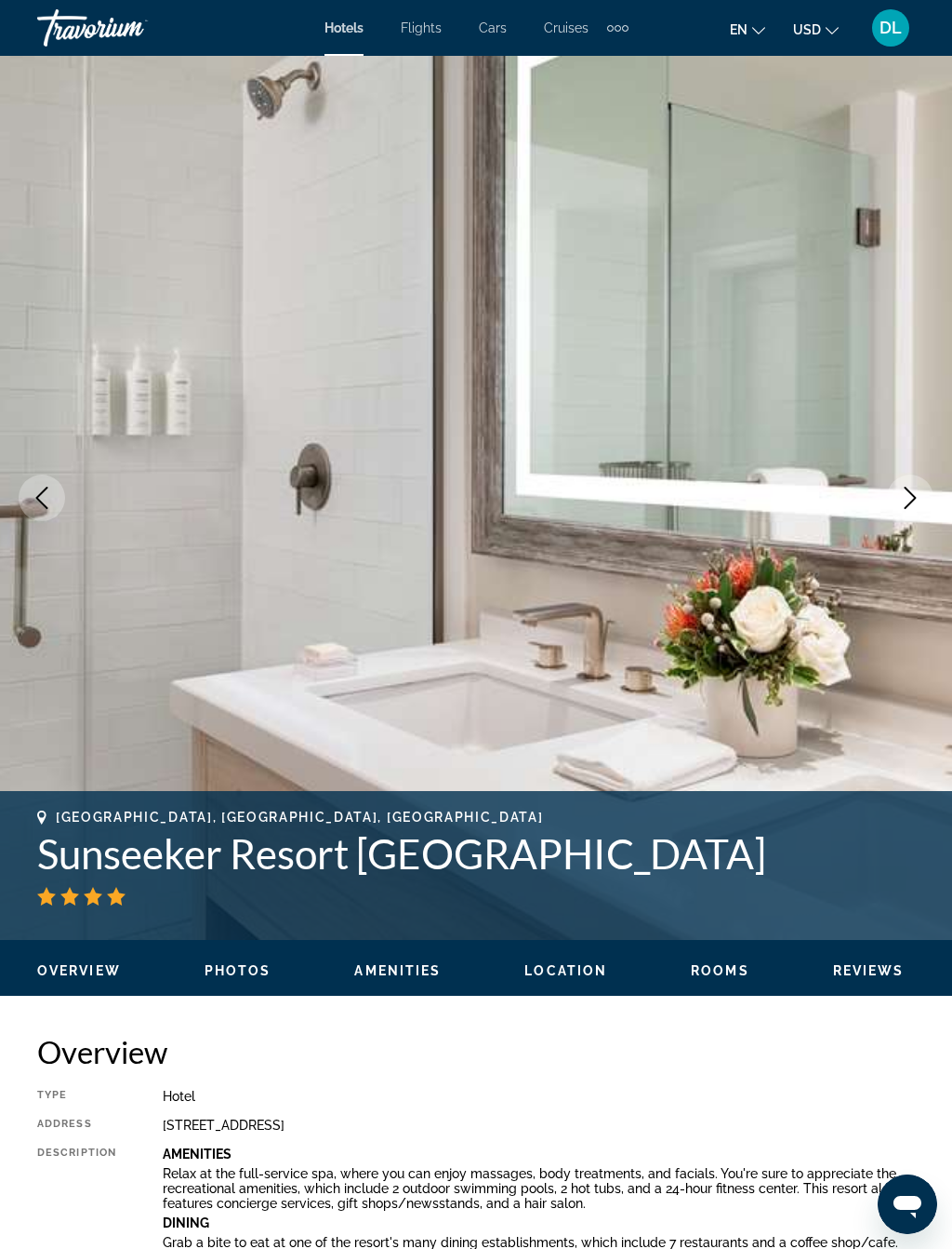
click at [906, 500] on icon "Next image" at bounding box center [911, 498] width 23 height 23
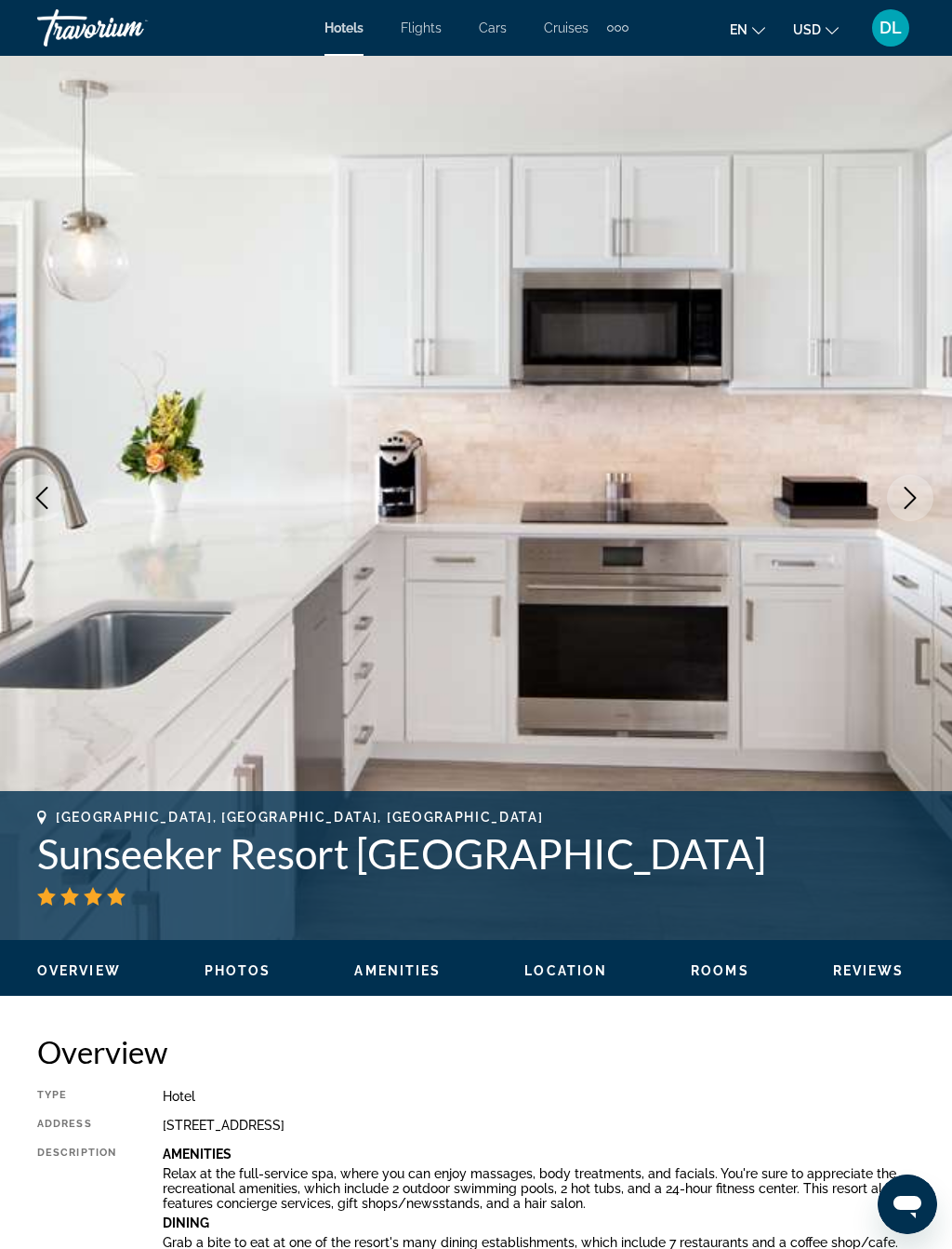
click at [906, 496] on icon "Next image" at bounding box center [911, 498] width 23 height 23
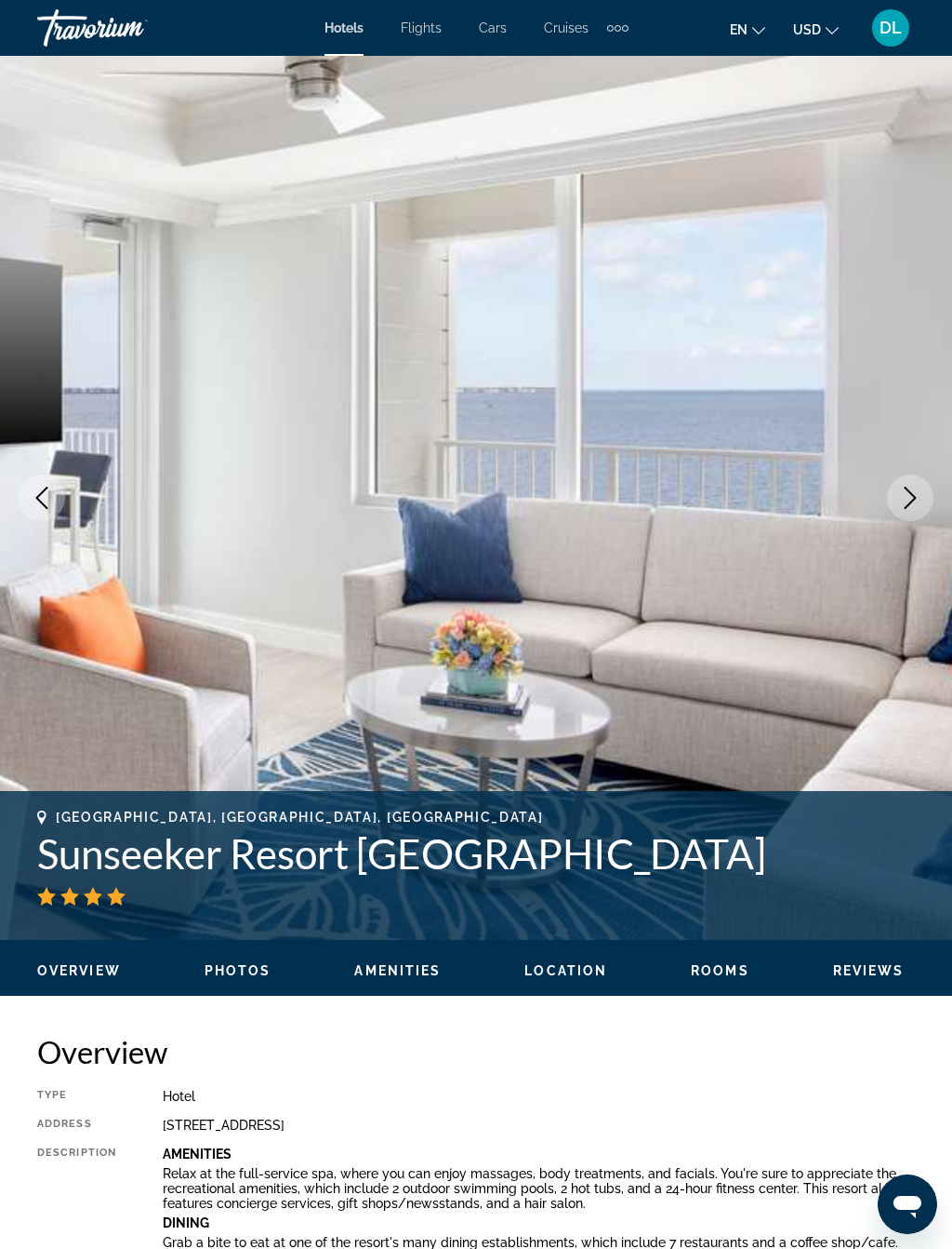
click at [915, 515] on button "Next image" at bounding box center [911, 498] width 47 height 47
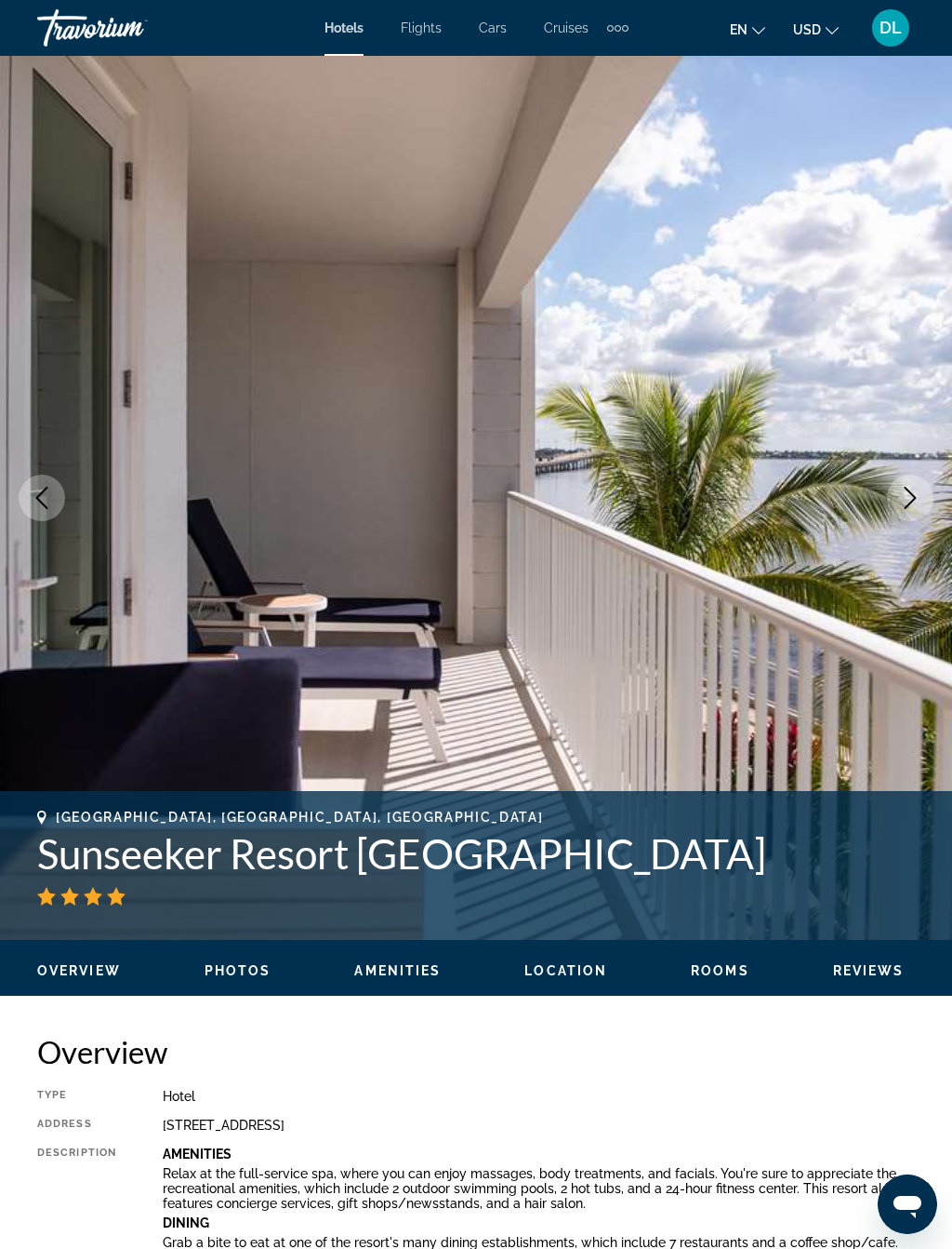
click at [915, 512] on button "Next image" at bounding box center [911, 498] width 47 height 47
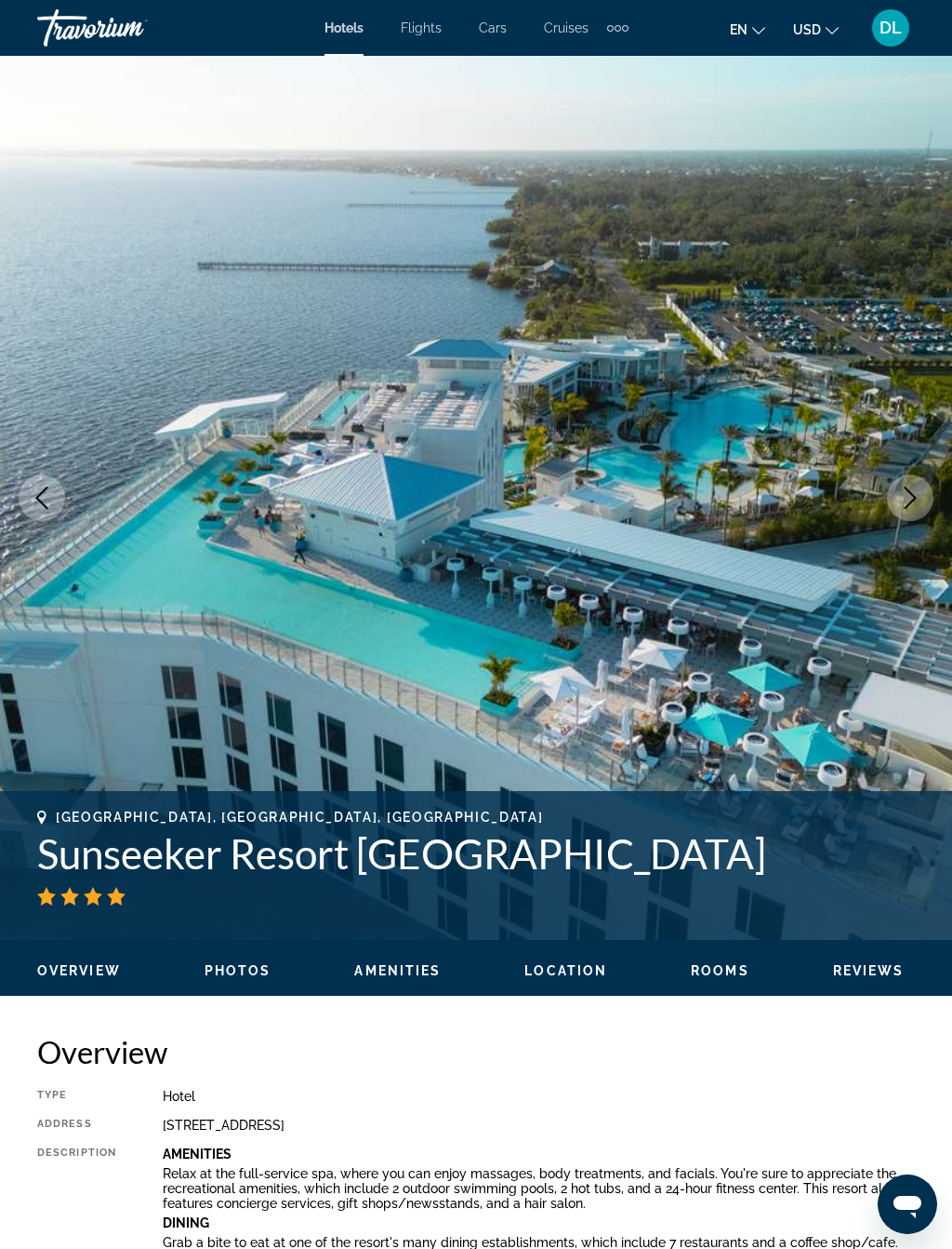
click at [913, 499] on icon "Next image" at bounding box center [911, 498] width 23 height 23
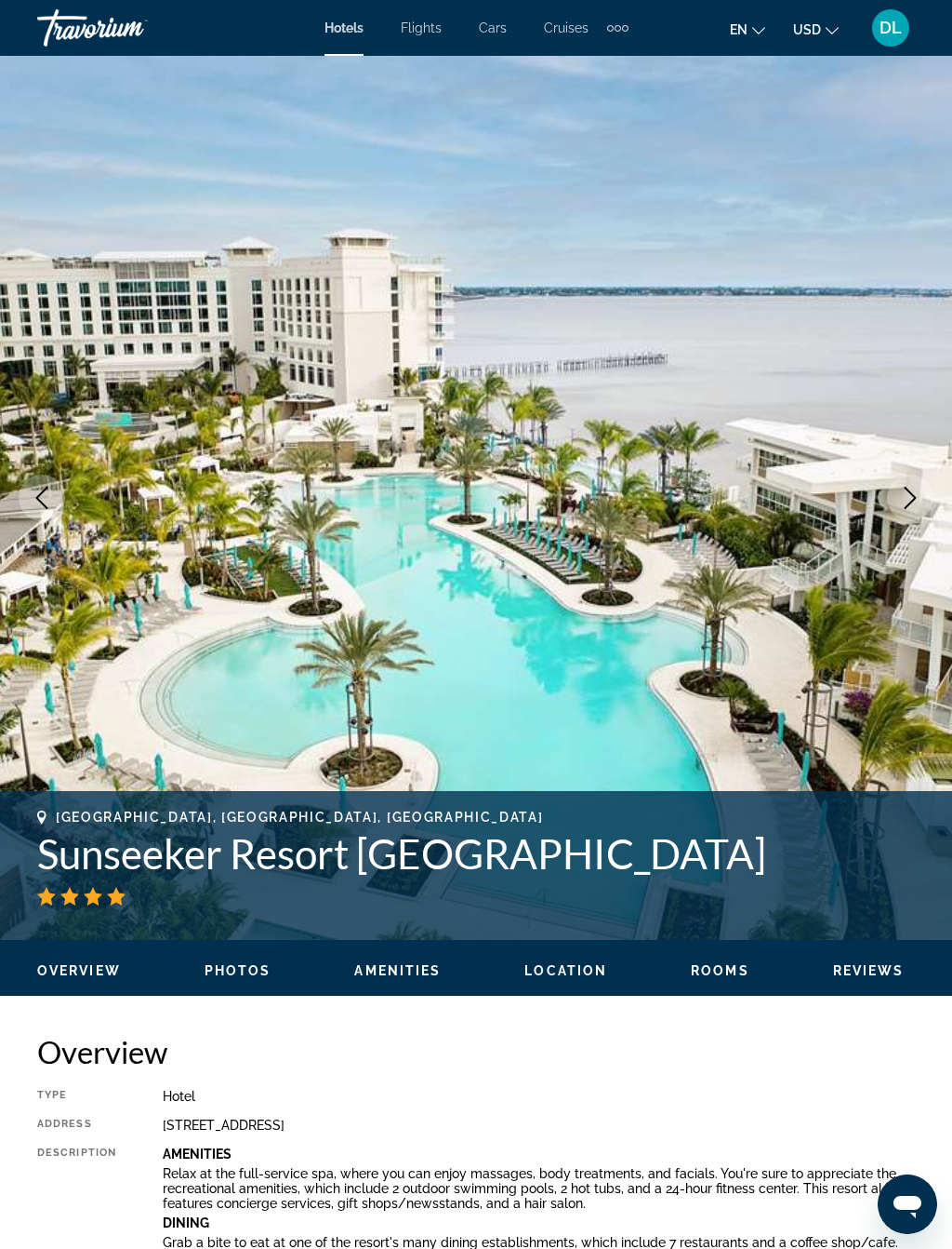
click at [902, 509] on button "Next image" at bounding box center [911, 498] width 47 height 47
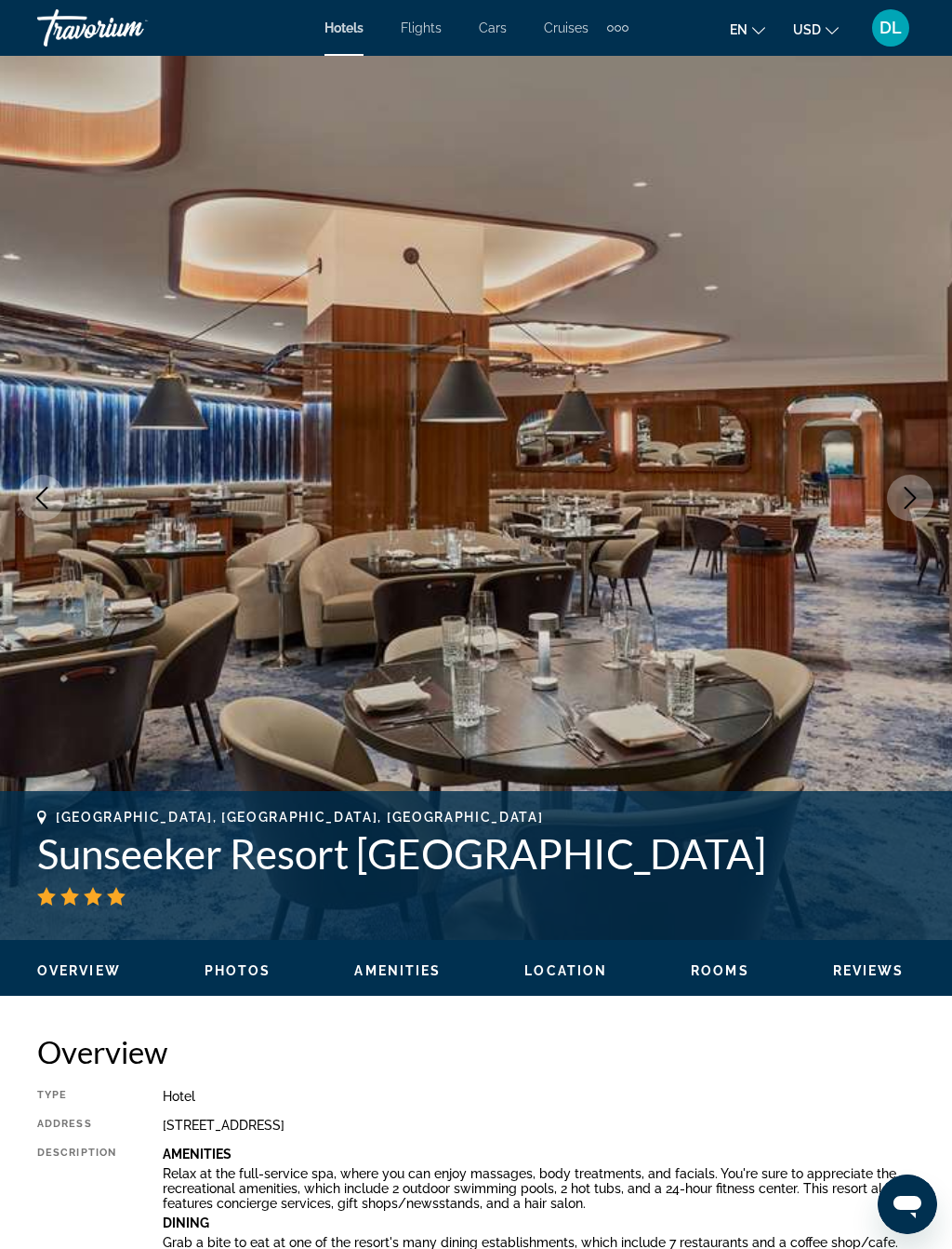
click at [915, 503] on icon "Next image" at bounding box center [911, 498] width 23 height 23
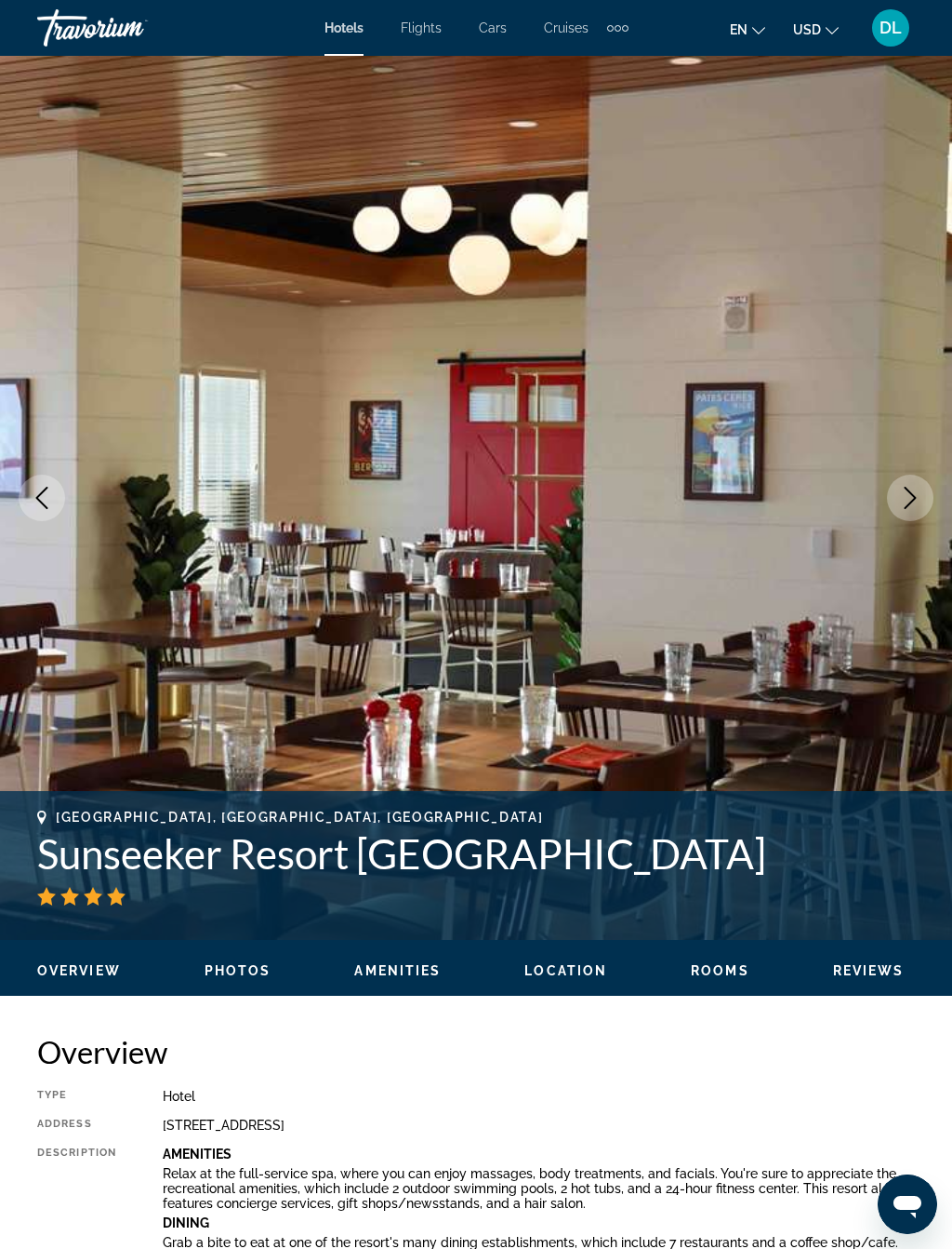
click at [913, 492] on icon "Next image" at bounding box center [911, 498] width 23 height 23
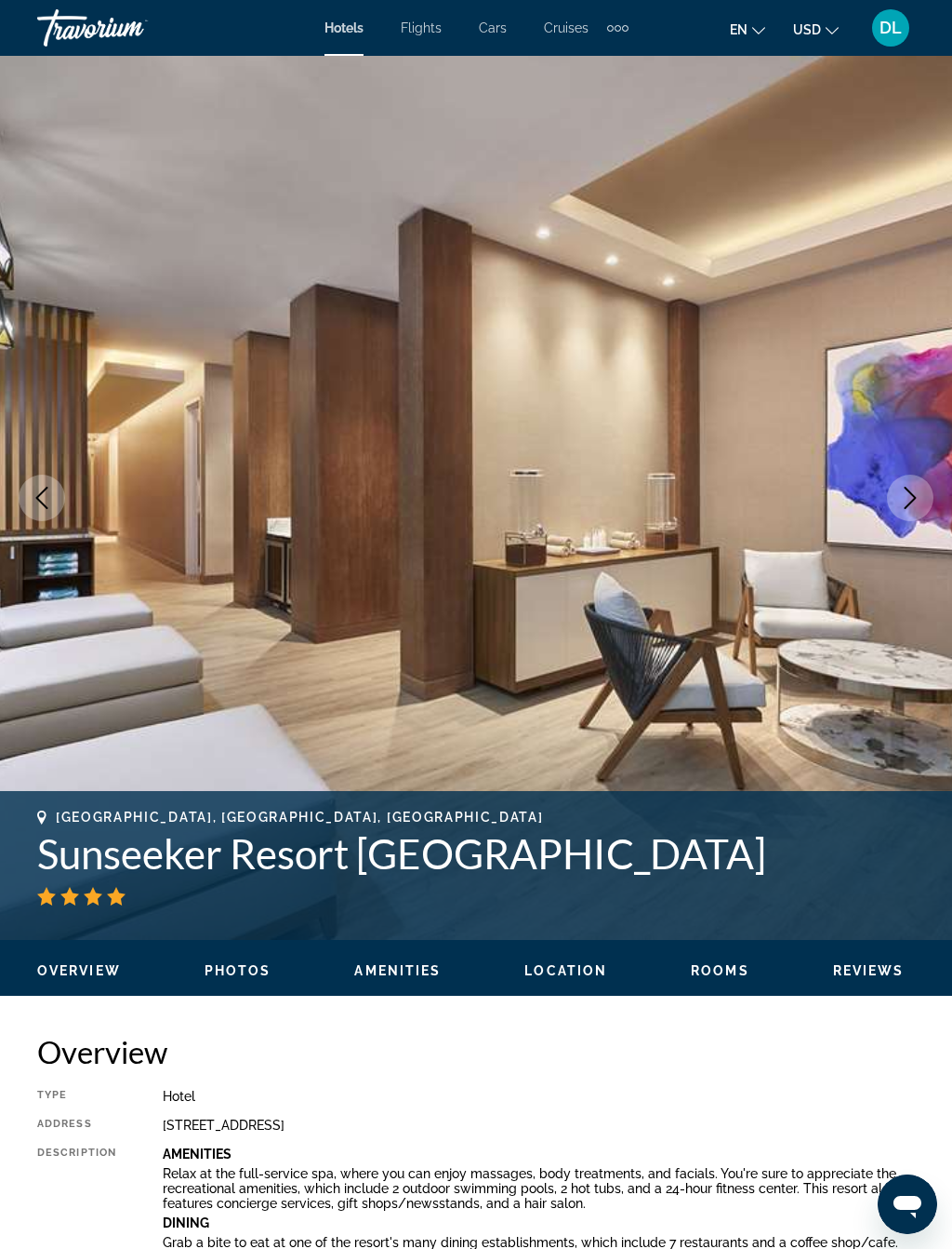
click at [930, 496] on button "Next image" at bounding box center [911, 498] width 47 height 47
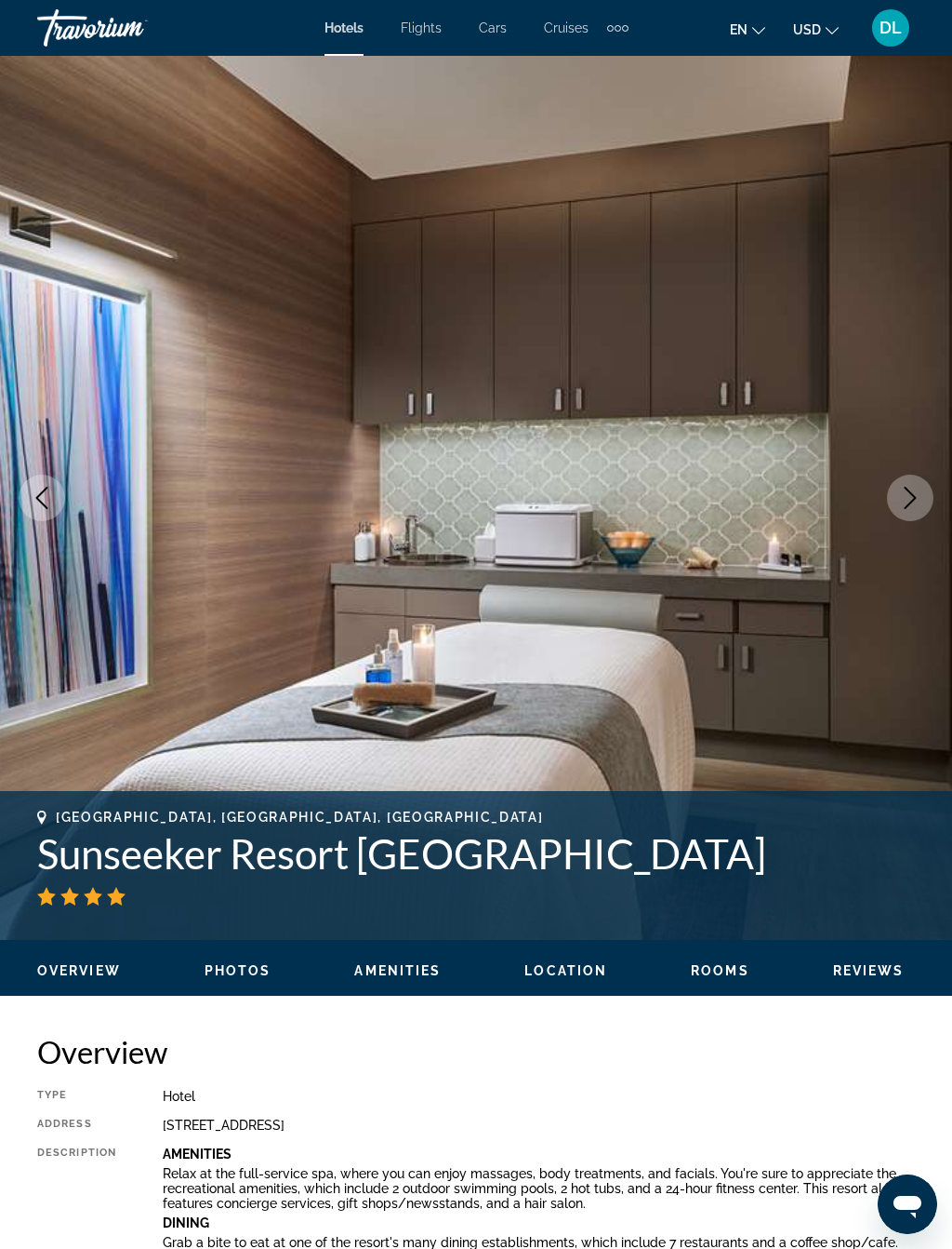
click at [930, 494] on button "Next image" at bounding box center [911, 498] width 47 height 47
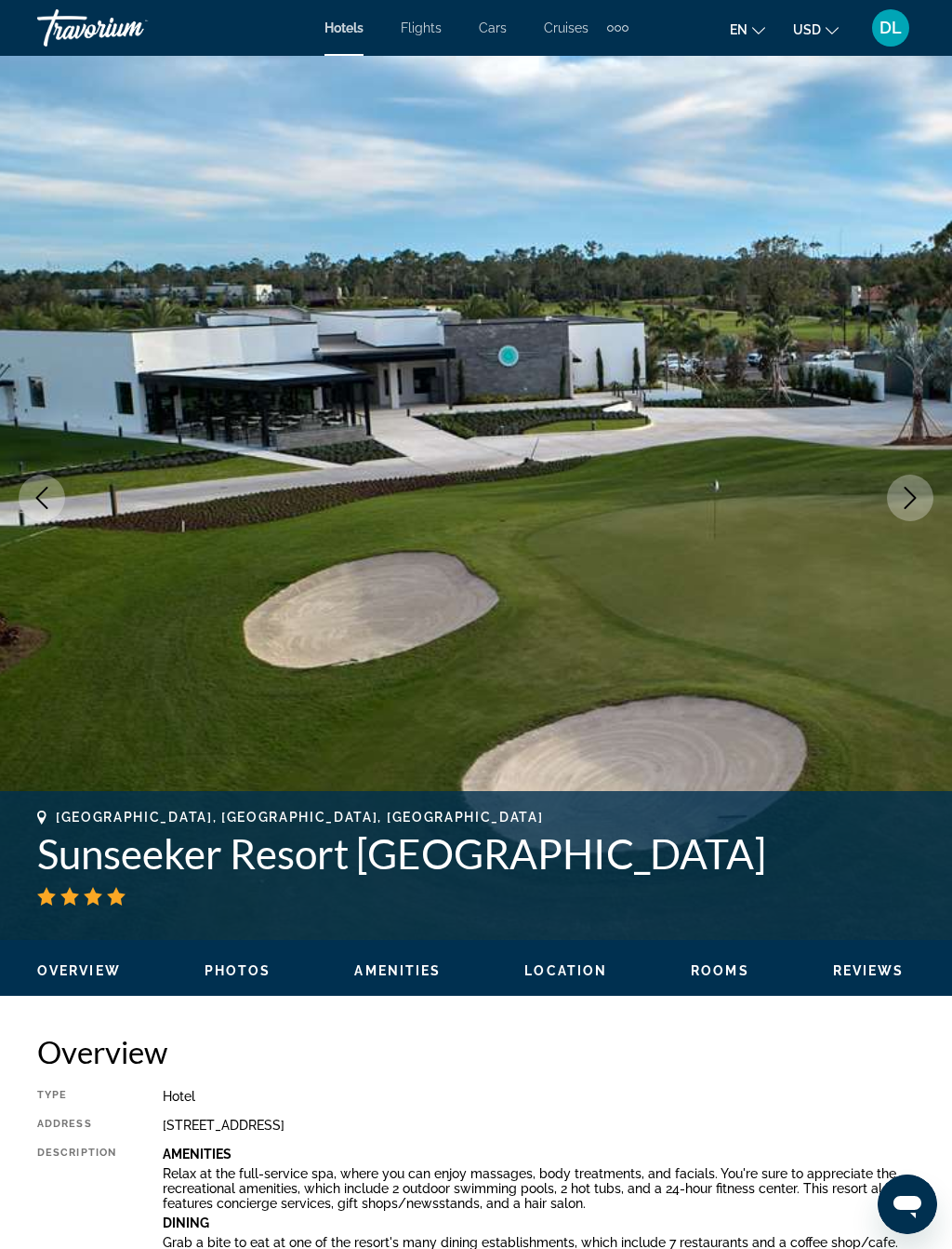
click at [930, 481] on img "Main content" at bounding box center [476, 497] width 952 height 884
click at [911, 491] on icon "Next image" at bounding box center [911, 498] width 23 height 23
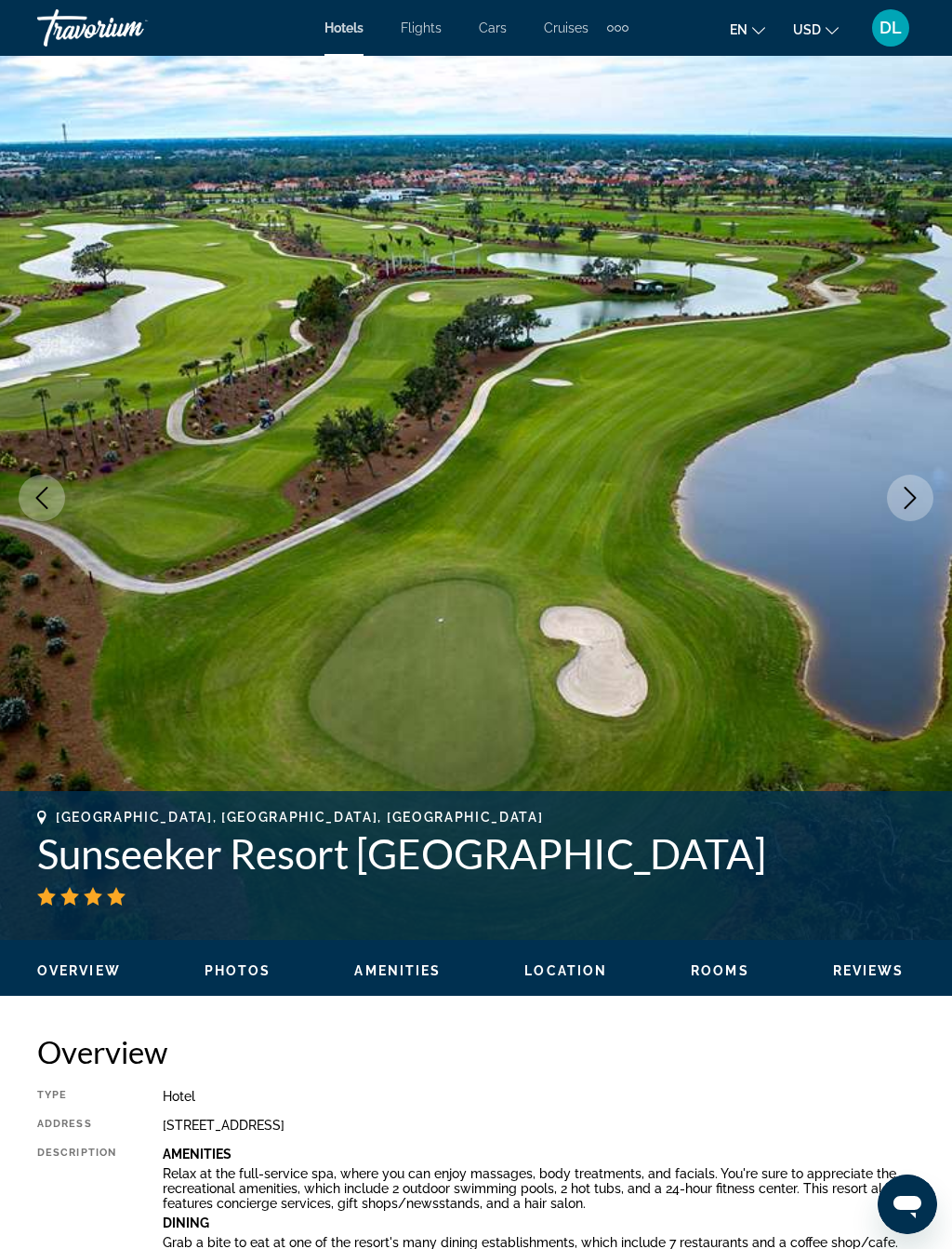
click at [916, 521] on img "Main content" at bounding box center [476, 497] width 952 height 884
click at [921, 499] on icon "Next image" at bounding box center [911, 498] width 23 height 23
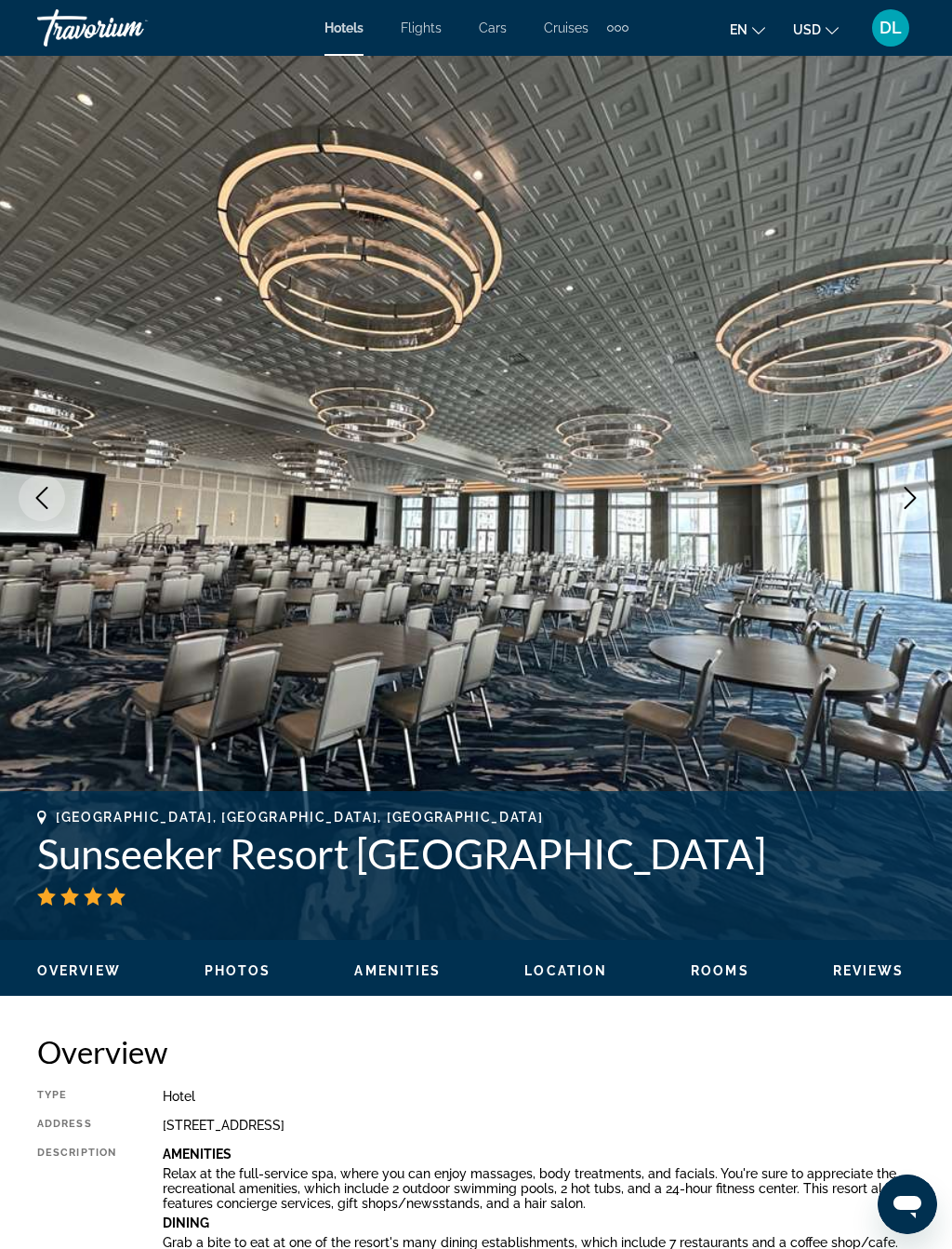
click at [906, 507] on icon "Next image" at bounding box center [911, 498] width 12 height 23
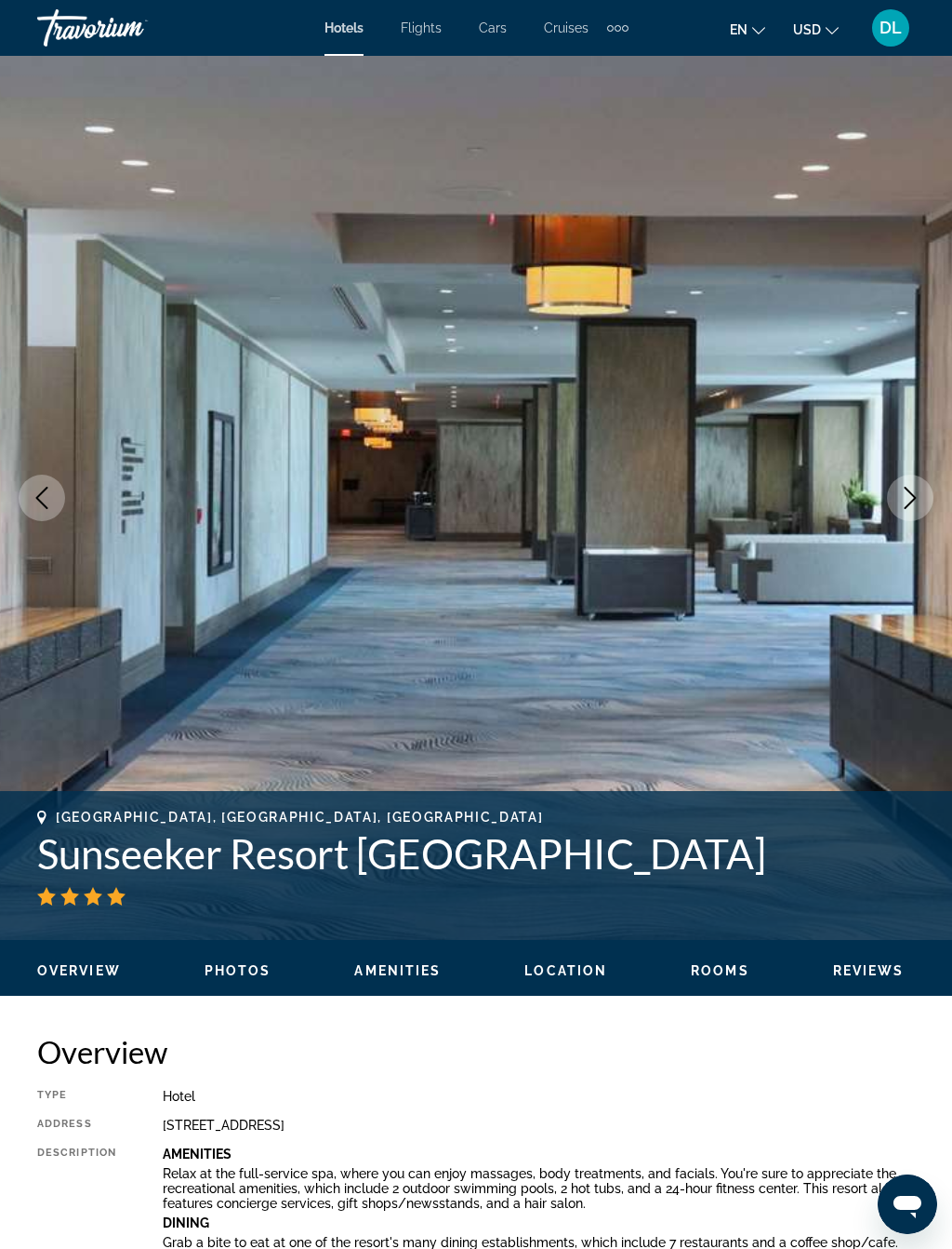
click at [901, 497] on icon "Next image" at bounding box center [911, 498] width 23 height 23
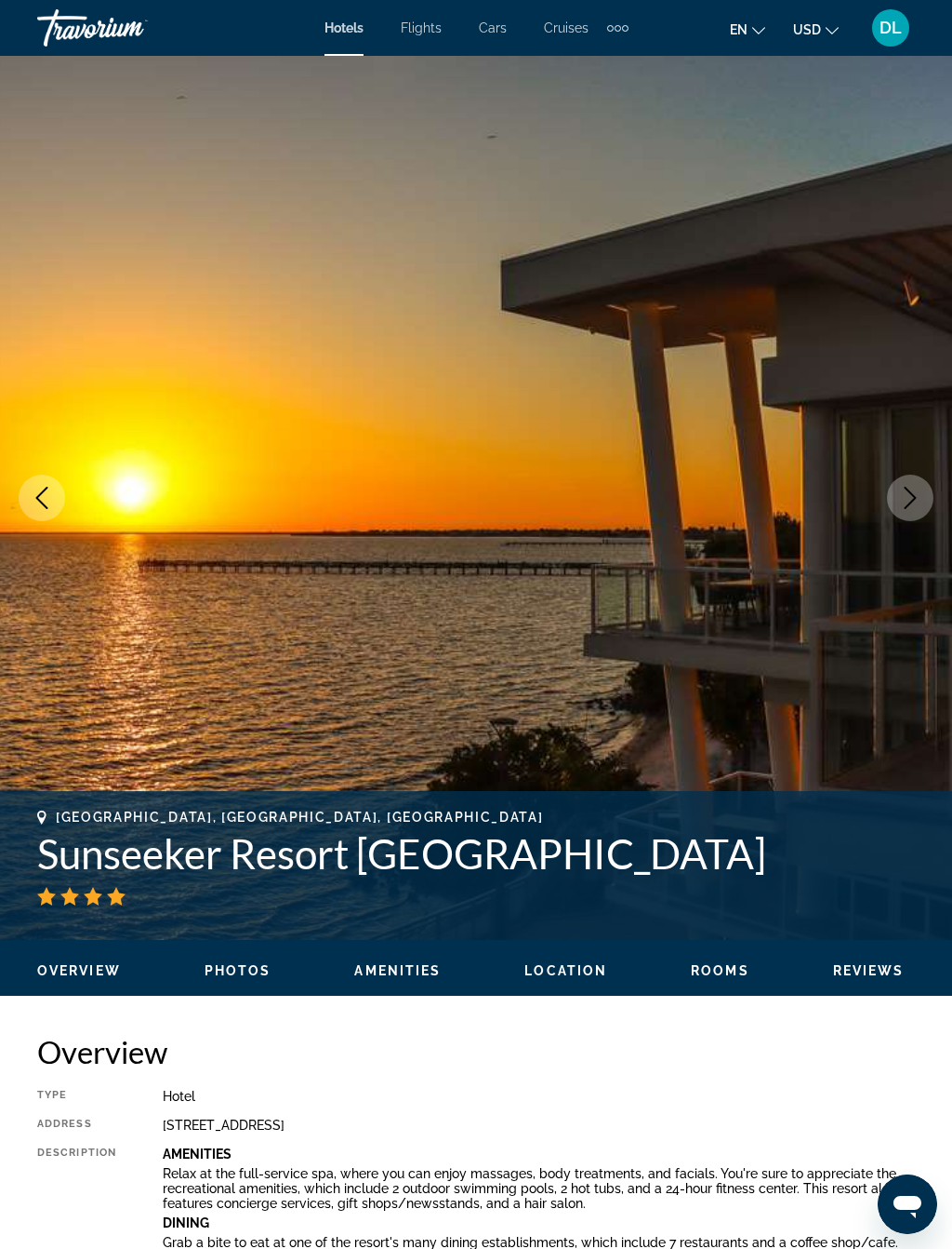
click at [913, 516] on button "Next image" at bounding box center [911, 498] width 47 height 47
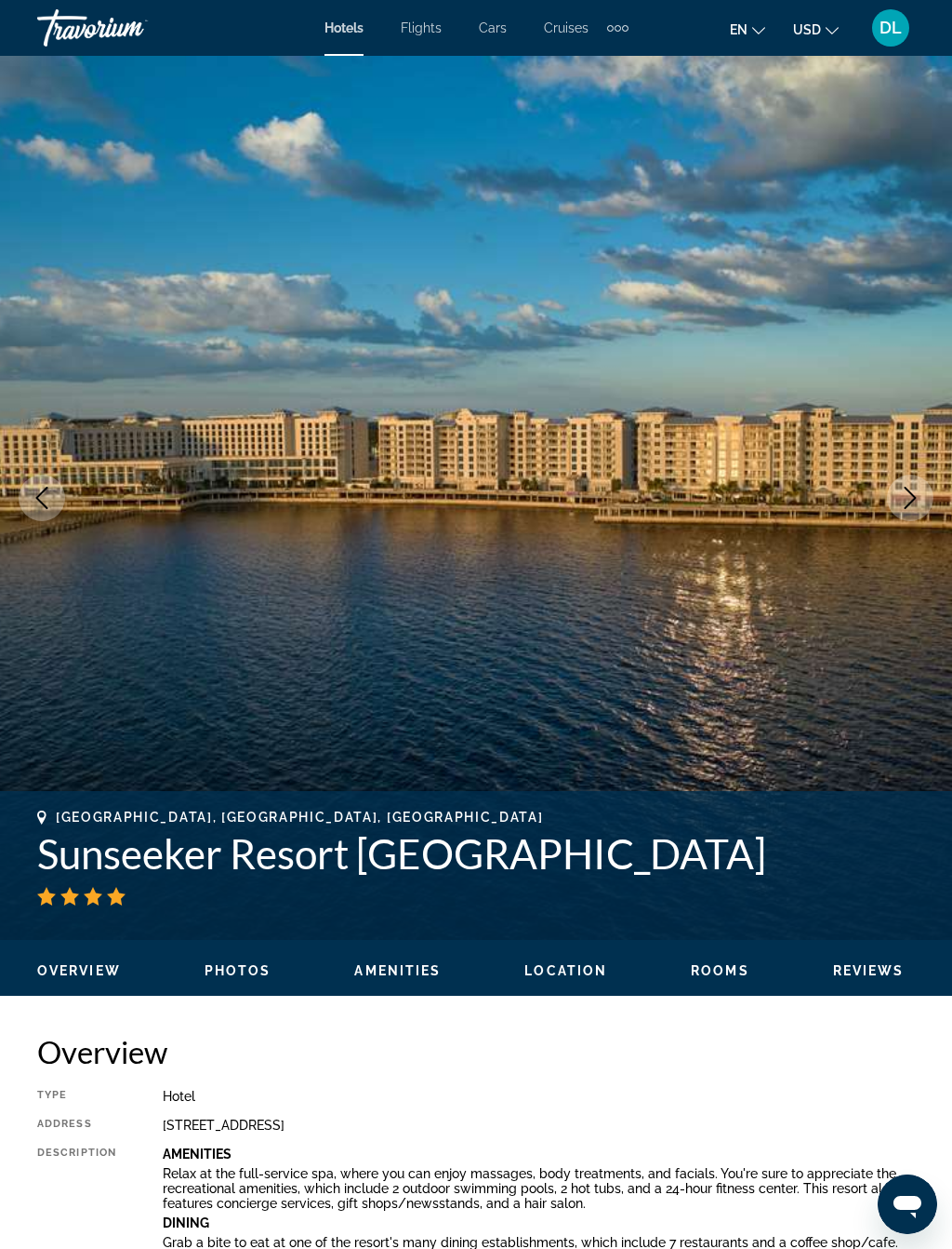
click at [897, 488] on button "Next image" at bounding box center [911, 498] width 47 height 47
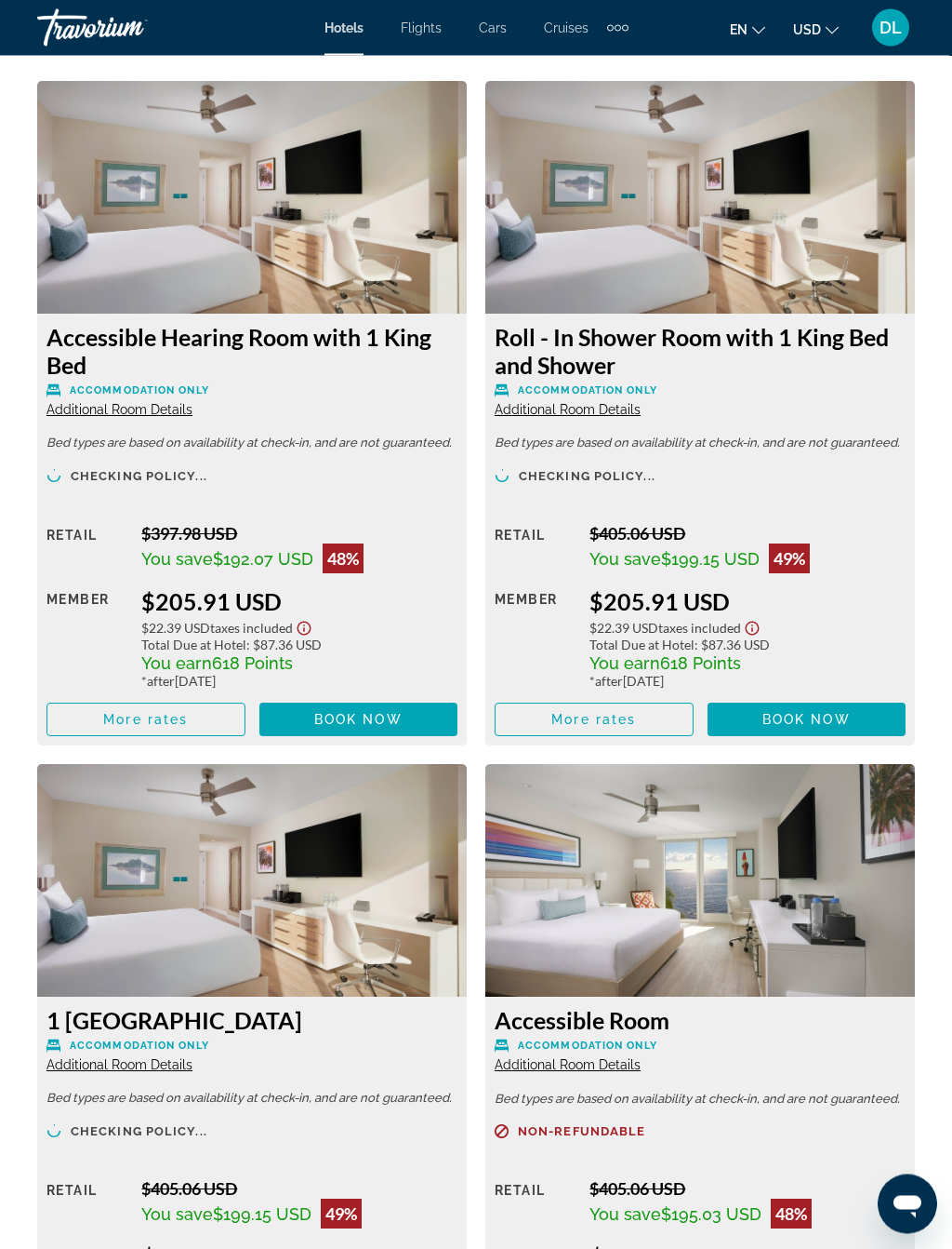
scroll to position [3270, 0]
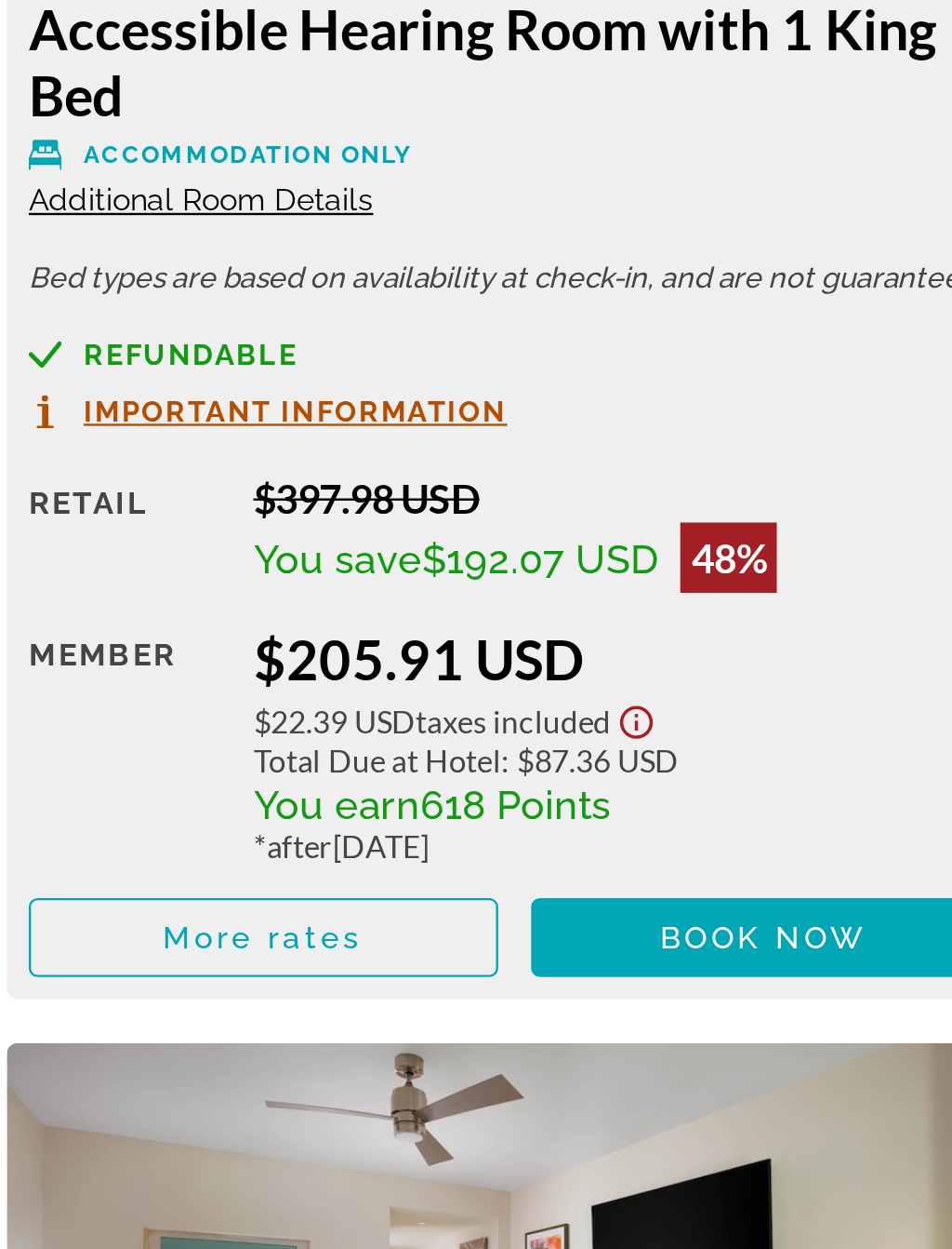
click at [315, 691] on span "Book now" at bounding box center [359, 699] width 88 height 15
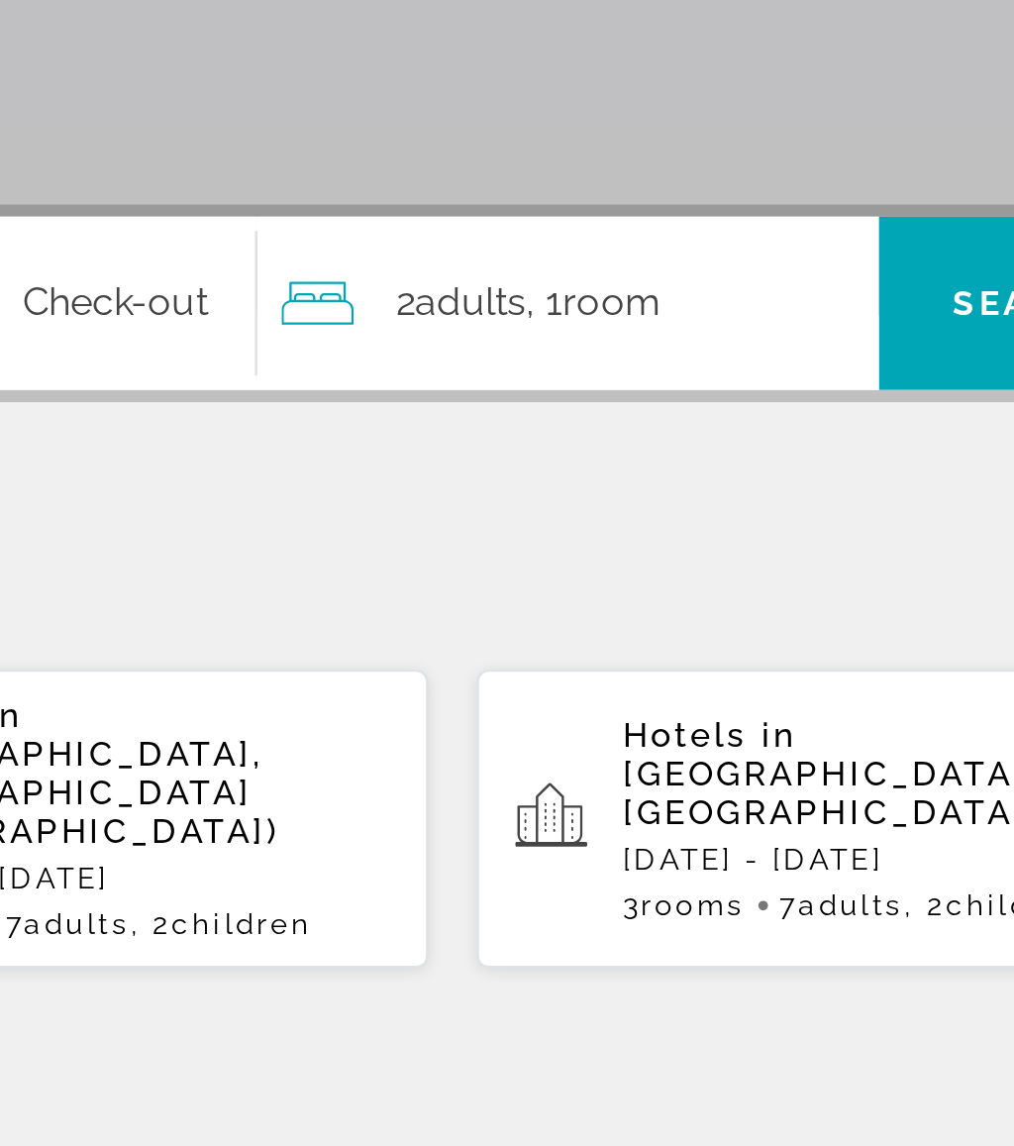
click at [596, 576] on div "2 Adult Adults , 1 Room rooms" at bounding box center [719, 590] width 246 height 28
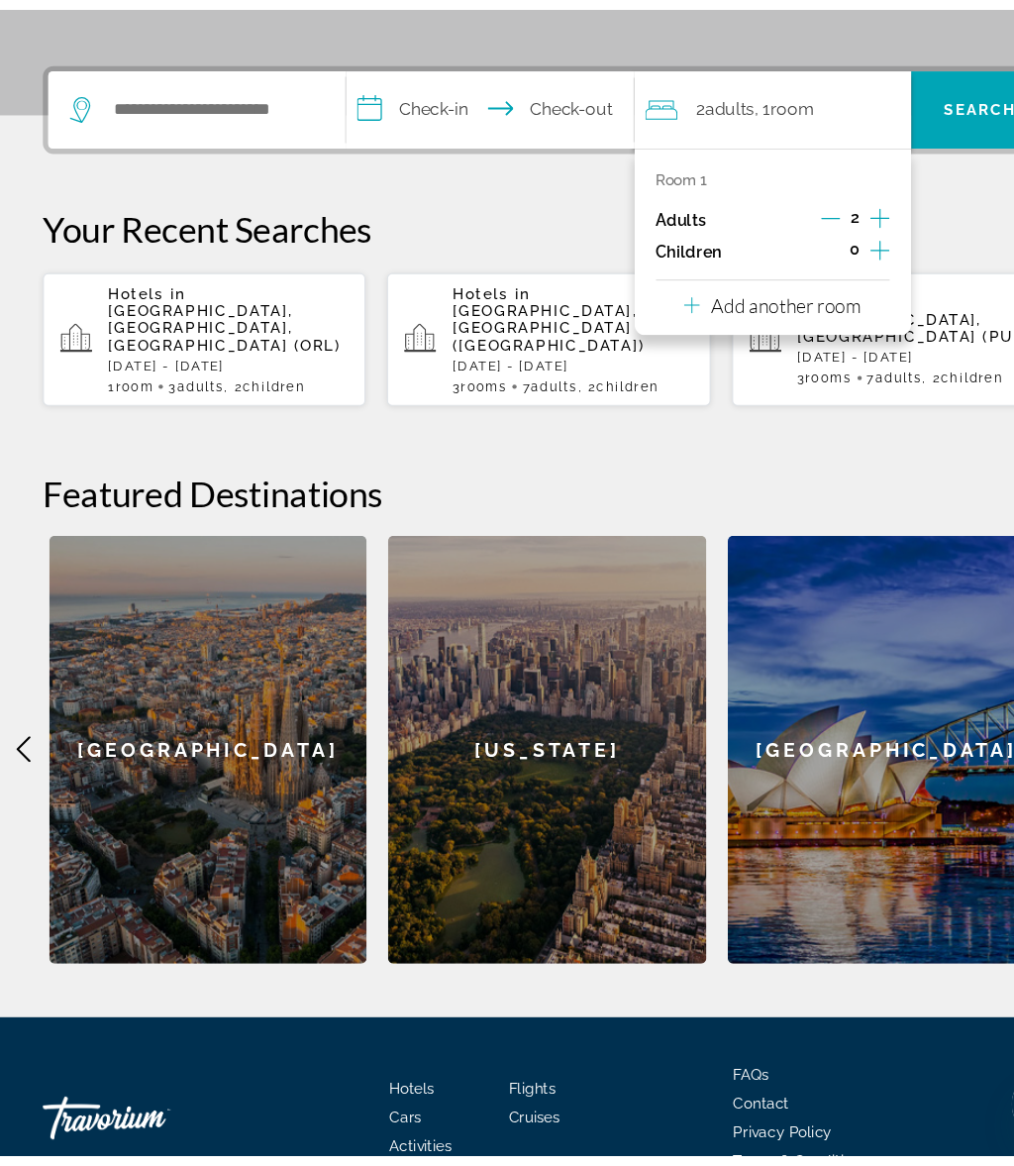
scroll to position [427, 0]
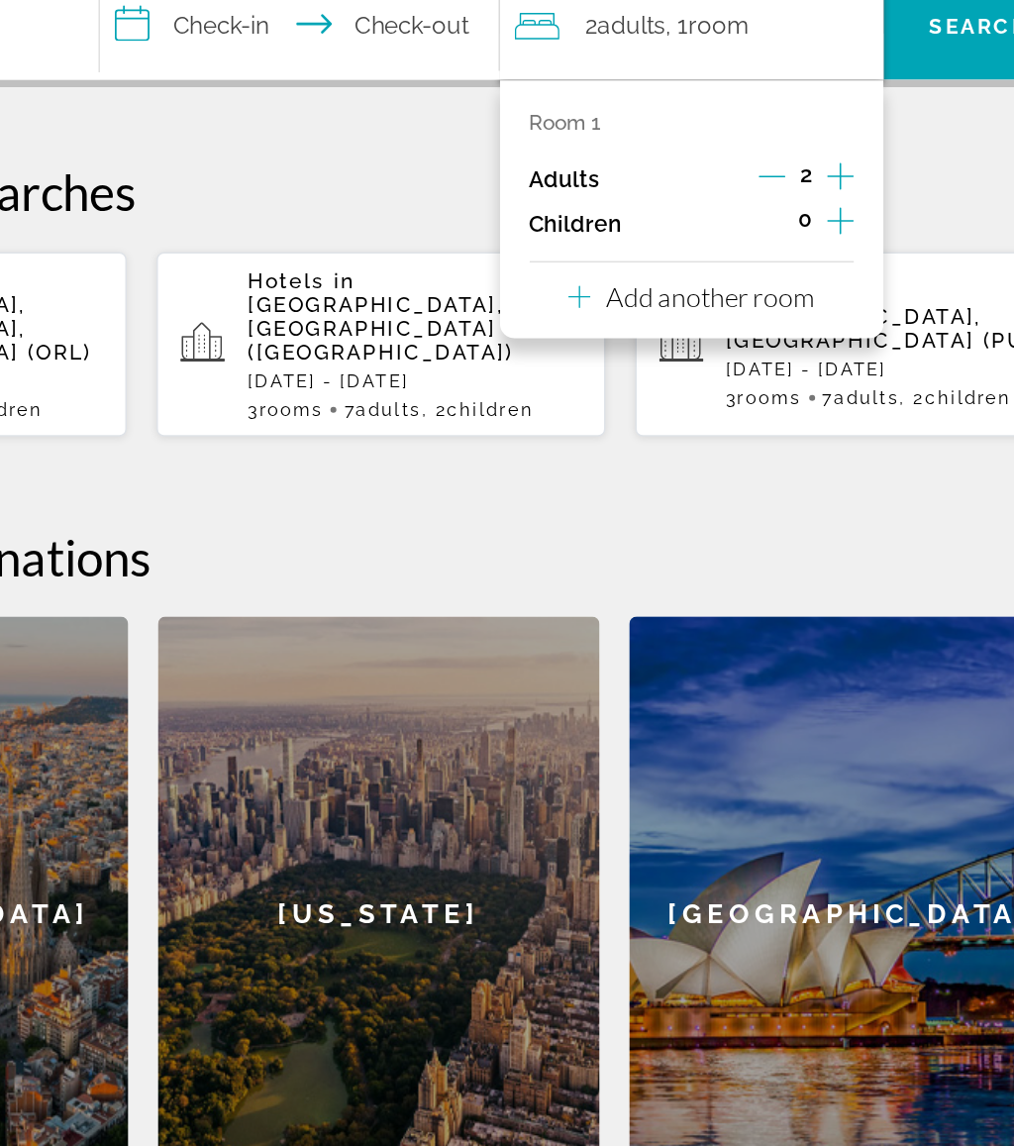
click at [657, 332] on p "Add another room" at bounding box center [726, 343] width 139 height 22
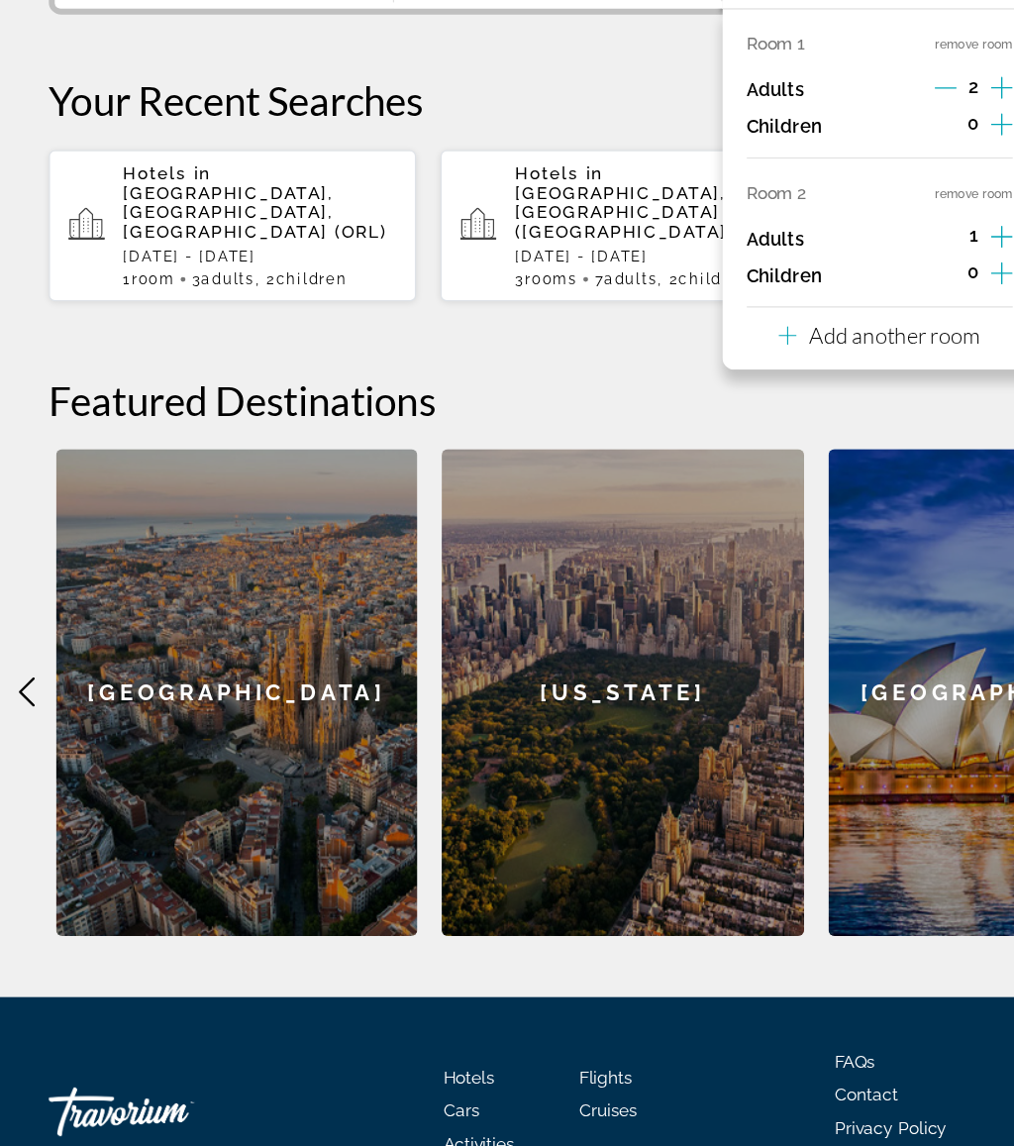
click at [754, 453] on p "Add another room" at bounding box center [726, 464] width 139 height 22
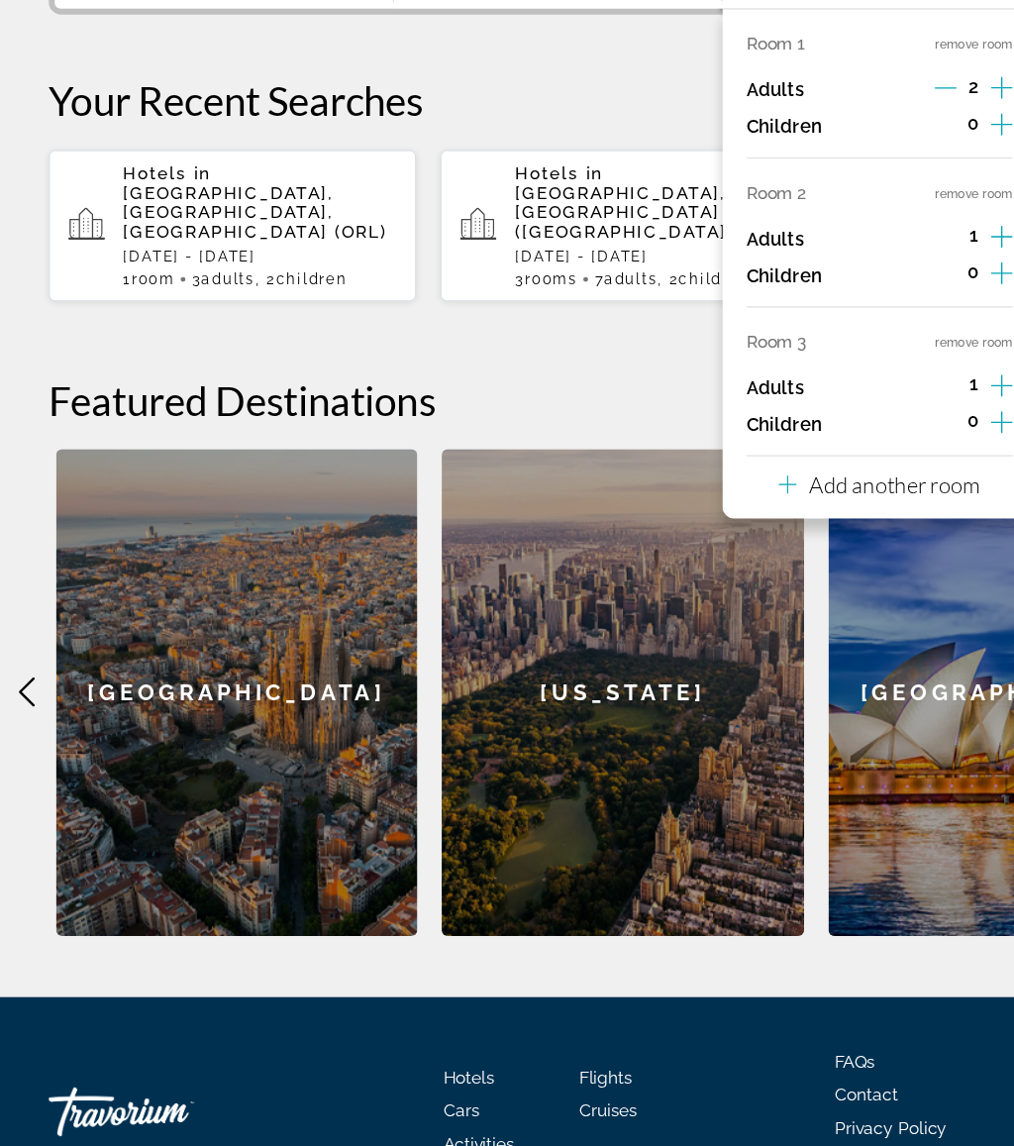
click at [722, 562] on button "Add another room" at bounding box center [713, 582] width 163 height 41
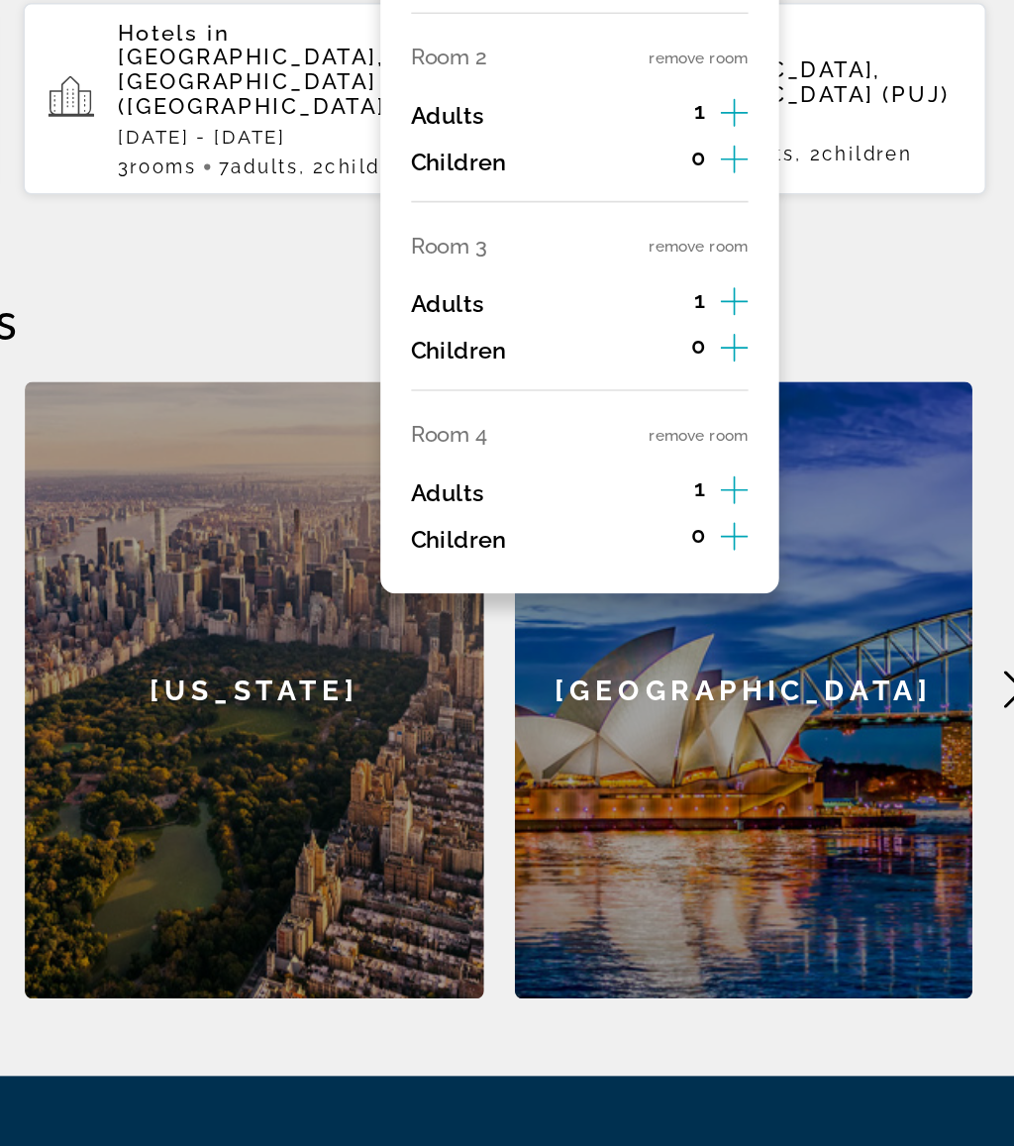
click at [759, 584] on button "remove room" at bounding box center [790, 590] width 63 height 13
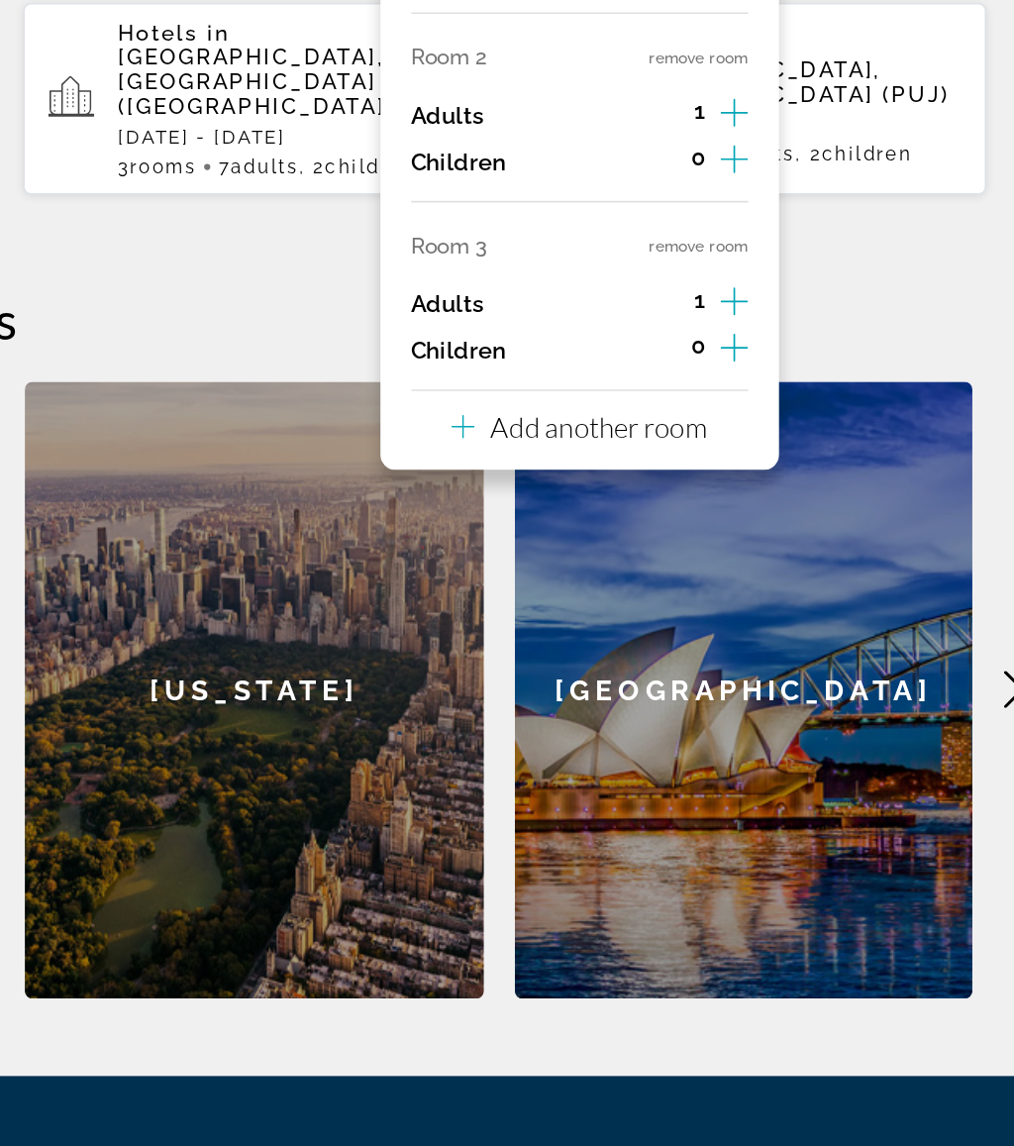
click at [759, 463] on button "remove room" at bounding box center [790, 469] width 63 height 13
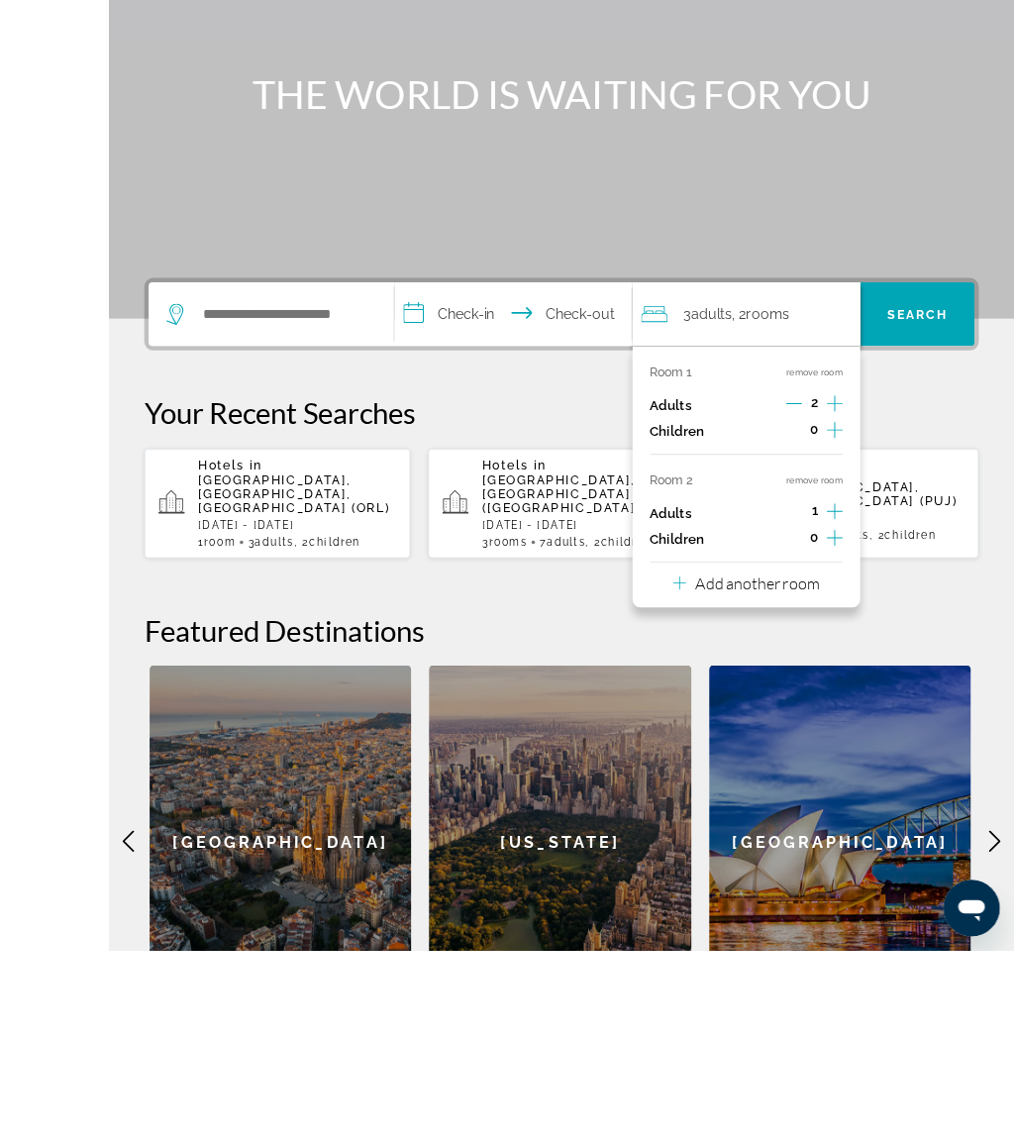
scroll to position [475, 0]
